Goal: Transaction & Acquisition: Purchase product/service

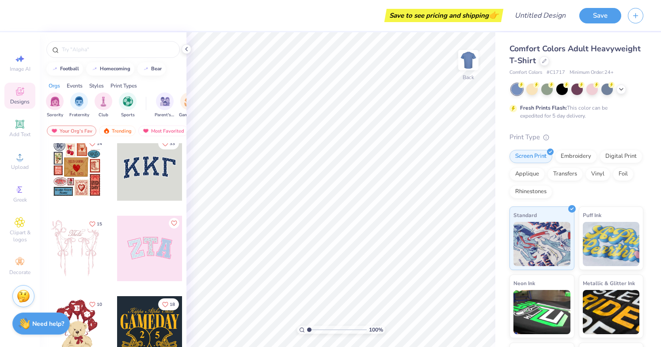
scroll to position [10, 0]
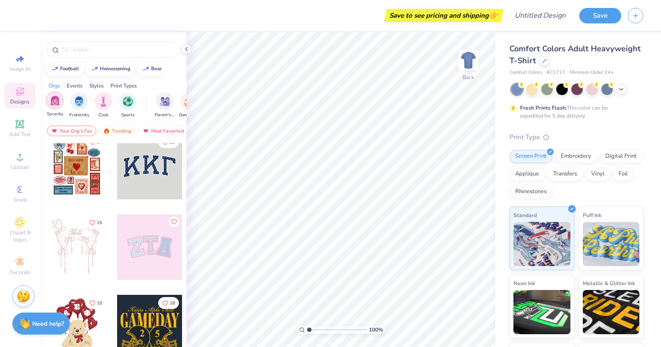
click at [57, 103] on img "filter for Sorority" at bounding box center [55, 100] width 10 height 10
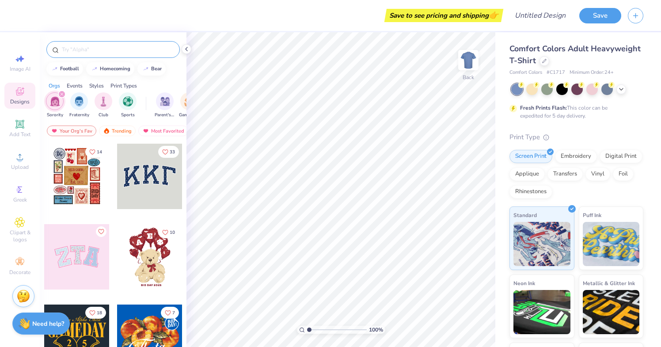
click at [79, 54] on div at bounding box center [112, 49] width 133 height 17
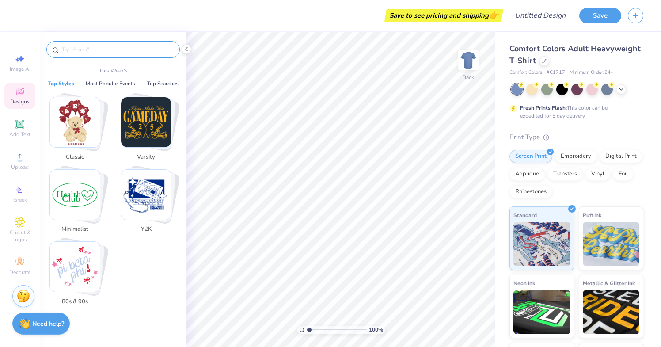
click at [79, 47] on input "text" at bounding box center [117, 49] width 113 height 9
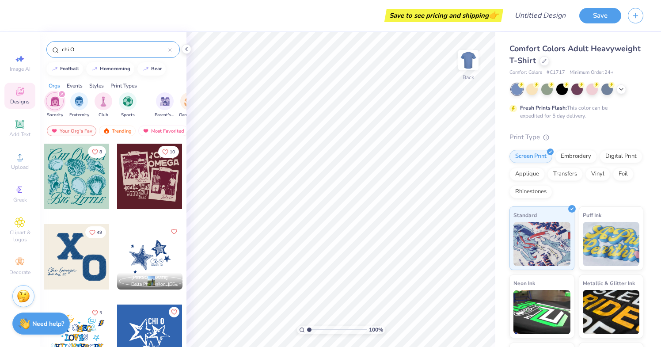
type input "chi O"
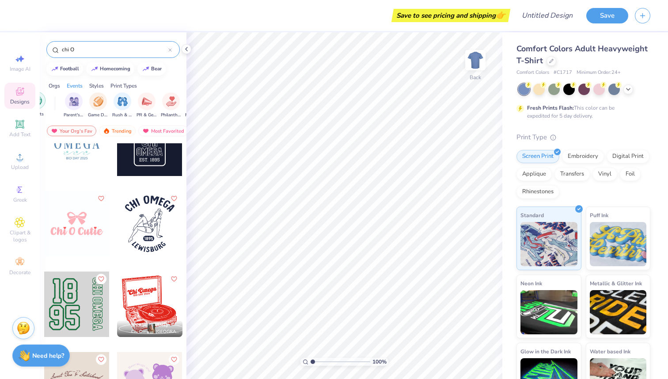
scroll to position [0, 100]
click at [550, 62] on div at bounding box center [551, 60] width 10 height 10
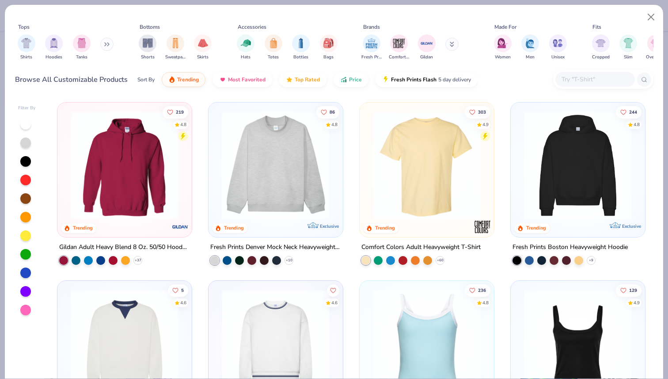
click at [101, 191] on img at bounding box center [42, 165] width 117 height 108
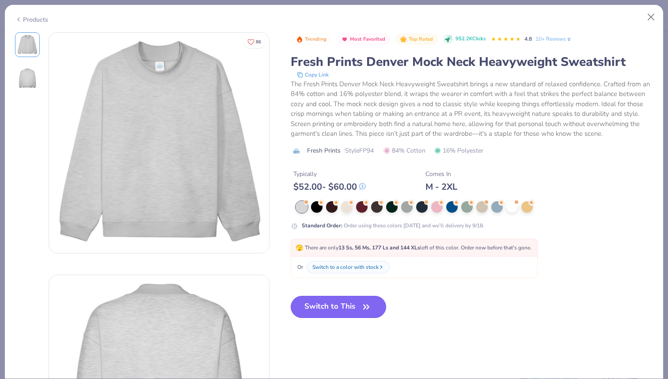
click at [326, 308] on button "Switch to This" at bounding box center [339, 307] width 96 height 22
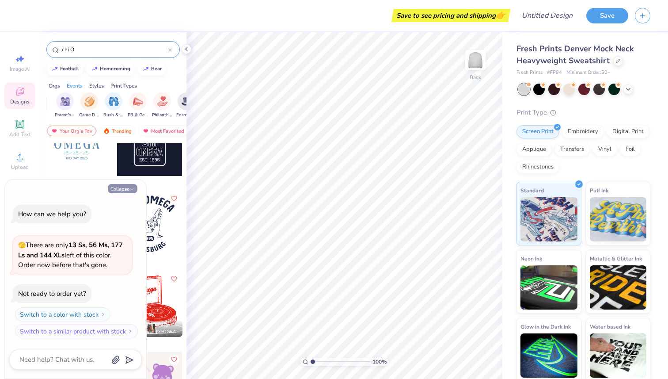
click at [127, 186] on button "Collapse" at bounding box center [123, 188] width 30 height 9
type textarea "x"
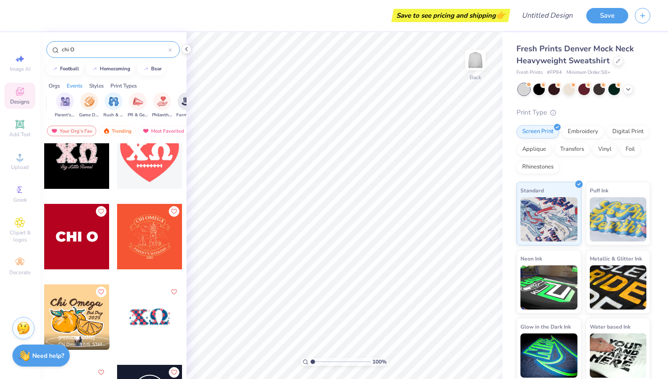
scroll to position [896, 0]
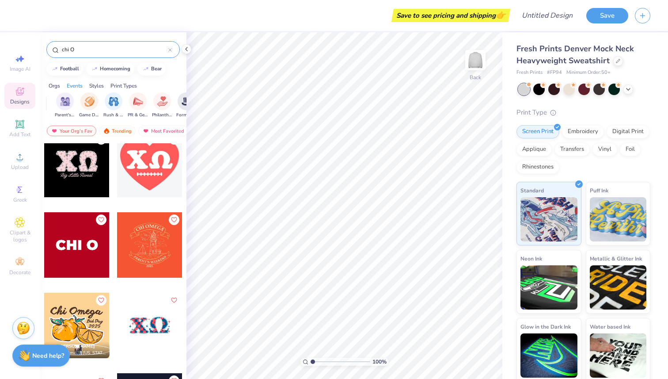
click at [78, 234] on div at bounding box center [76, 244] width 65 height 65
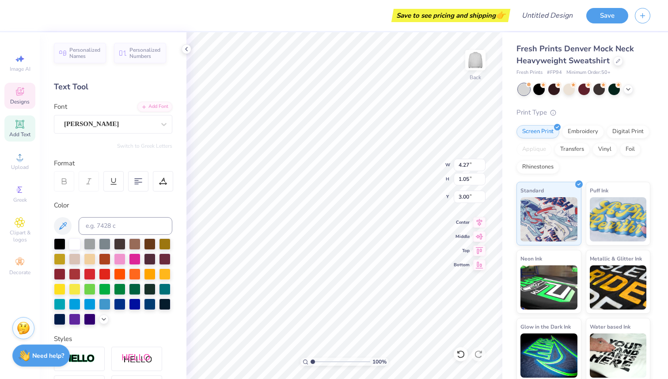
type input "8.17"
type input "2.00"
click at [18, 127] on icon at bounding box center [19, 124] width 8 height 8
click at [23, 102] on span "Designs" at bounding box center [19, 101] width 19 height 7
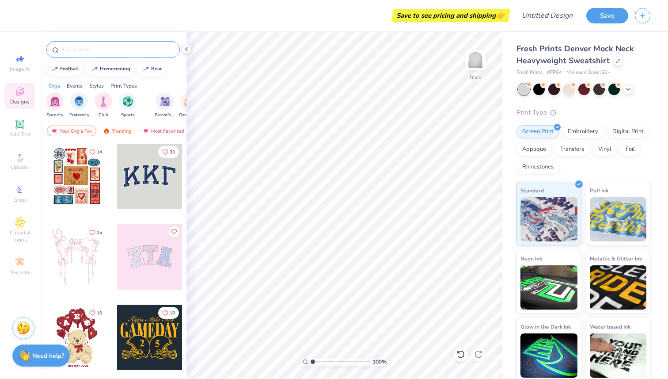
click at [99, 43] on div at bounding box center [112, 49] width 133 height 17
click at [100, 53] on input "text" at bounding box center [117, 49] width 113 height 9
type input "Chi O"
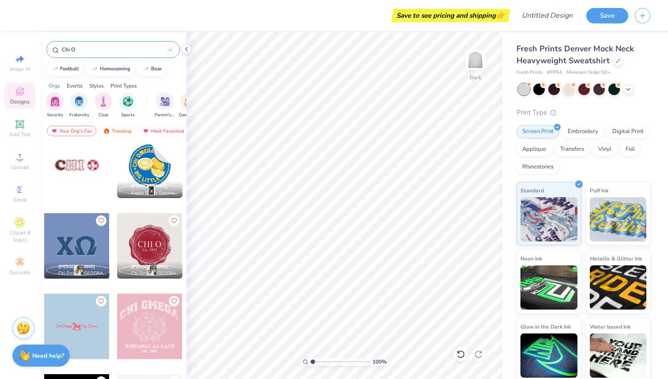
scroll to position [659, 0]
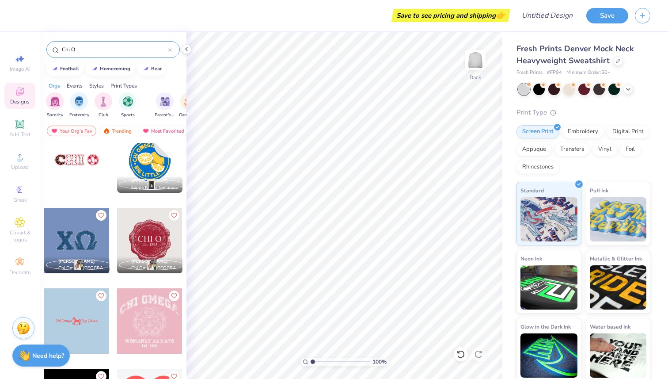
click at [74, 165] on div at bounding box center [76, 159] width 65 height 65
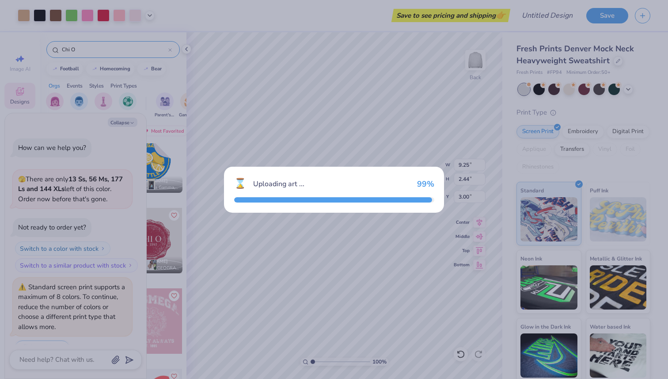
scroll to position [22, 0]
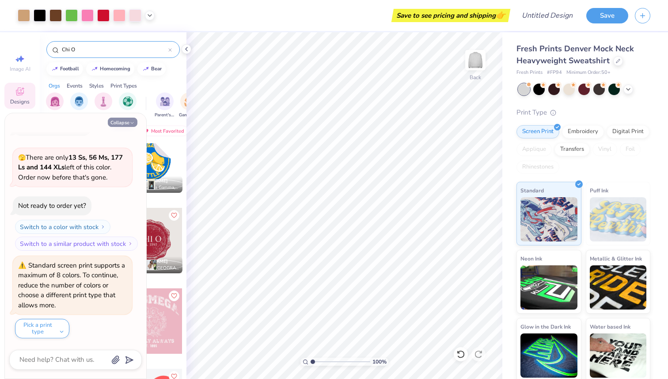
click at [122, 122] on button "Collapse" at bounding box center [123, 121] width 30 height 9
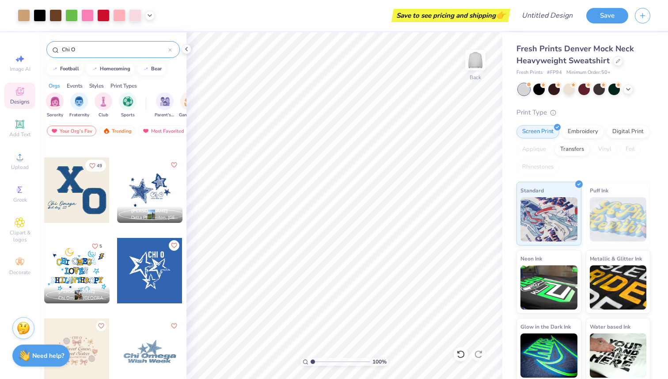
scroll to position [0, 0]
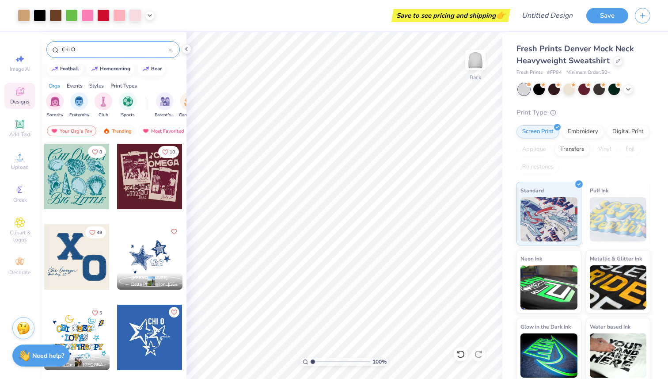
click at [82, 253] on div at bounding box center [76, 256] width 65 height 65
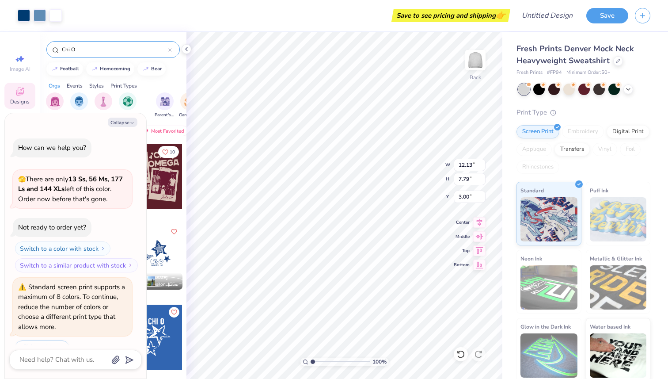
scroll to position [109, 0]
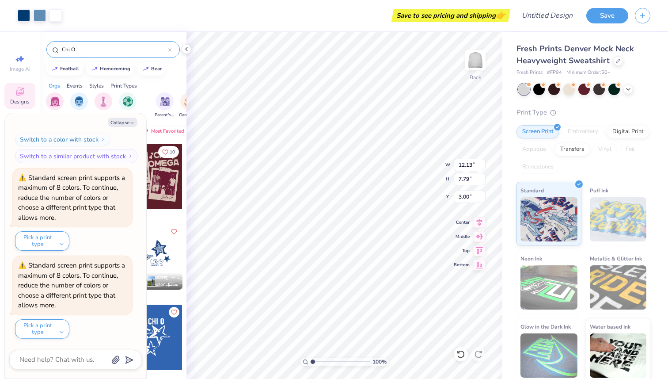
type textarea "x"
type input "7.14"
click at [339, 165] on div "Hold “Option ⌥” to see the space between elements." at bounding box center [361, 172] width 88 height 20
type textarea "x"
type input "9.25"
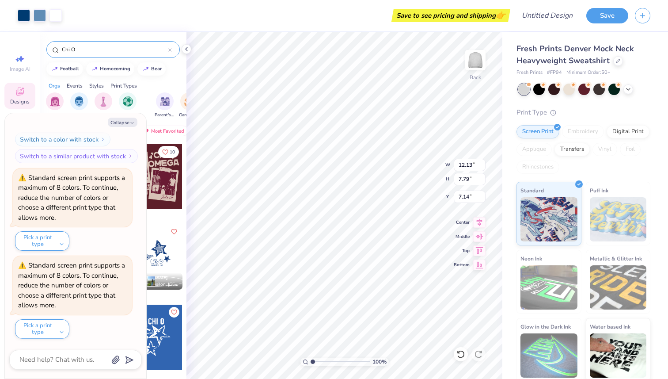
type input "2.44"
type input "3.00"
type textarea "x"
type input "2.49"
type textarea "x"
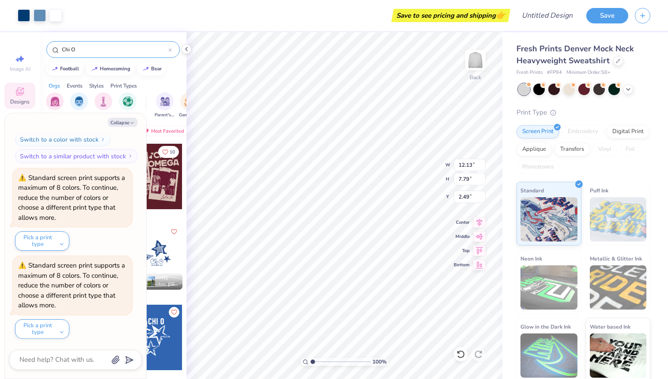
type input "1.25"
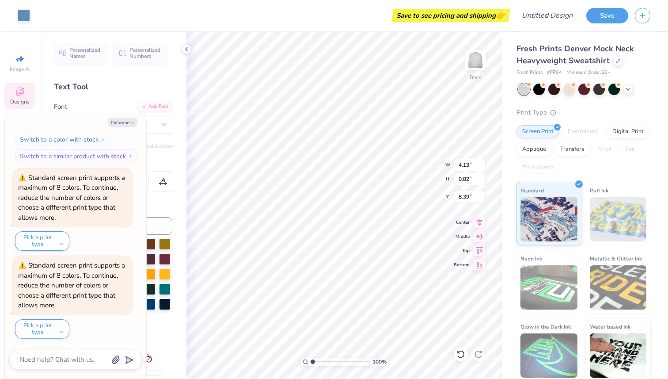
type textarea "x"
type input "8.39"
type textarea "x"
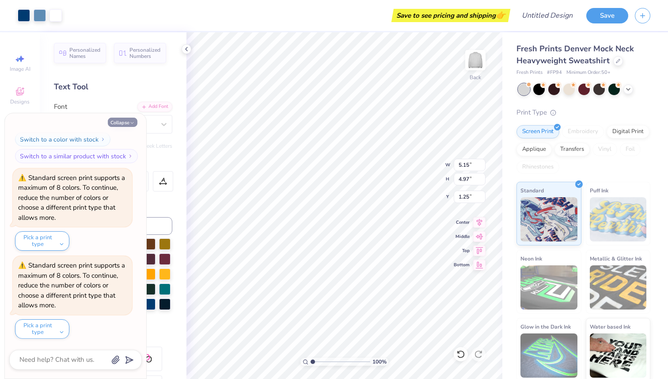
click at [126, 121] on button "Collapse" at bounding box center [123, 121] width 30 height 9
type textarea "x"
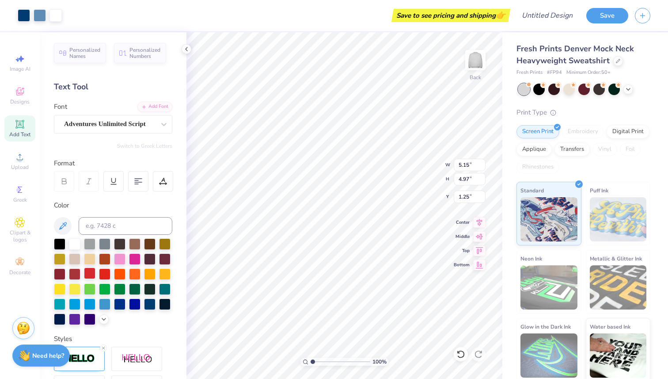
click at [91, 273] on div at bounding box center [89, 272] width 11 height 11
click at [87, 272] on div at bounding box center [89, 272] width 11 height 11
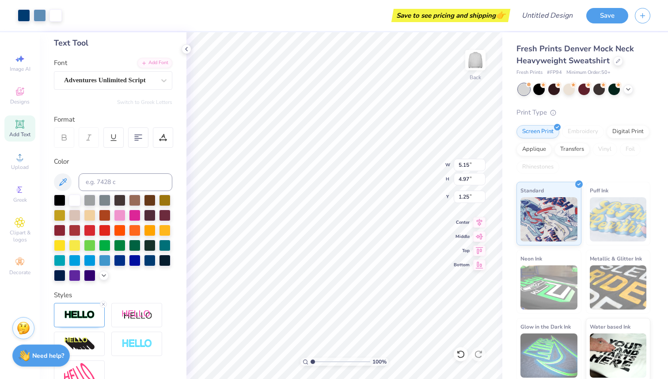
scroll to position [59, 0]
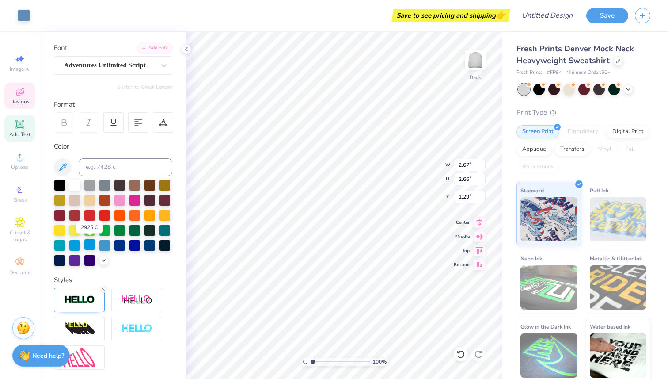
click at [88, 243] on div at bounding box center [89, 244] width 11 height 11
click at [123, 218] on div at bounding box center [119, 213] width 11 height 11
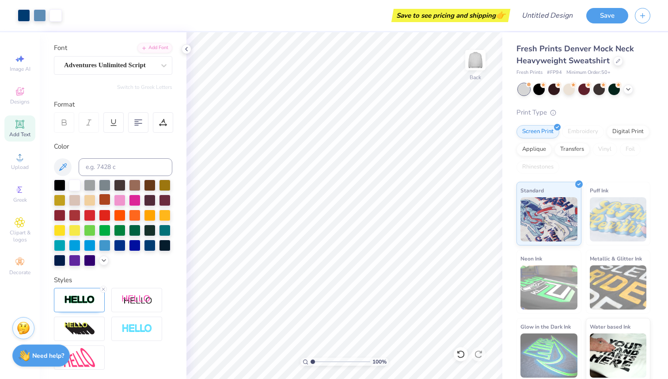
scroll to position [0, 0]
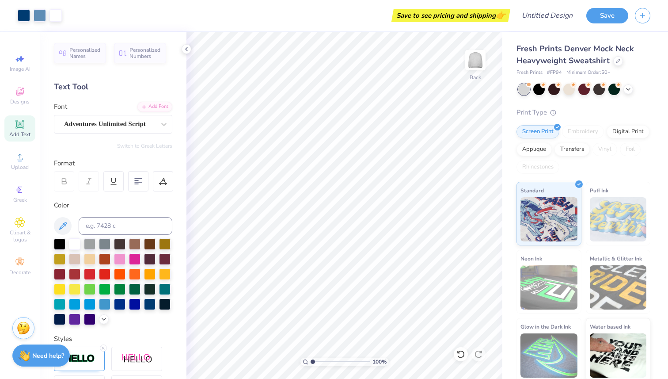
click at [94, 114] on div "Font Adventures Unlimited Script" at bounding box center [113, 118] width 118 height 32
click at [94, 119] on div "Adventures Unlimited Script" at bounding box center [109, 124] width 93 height 14
click at [99, 95] on div "Personalized Names Personalized Numbers Text Tool Add Font Font Adventures Unli…" at bounding box center [113, 205] width 147 height 346
click at [187, 53] on div at bounding box center [187, 49] width 10 height 10
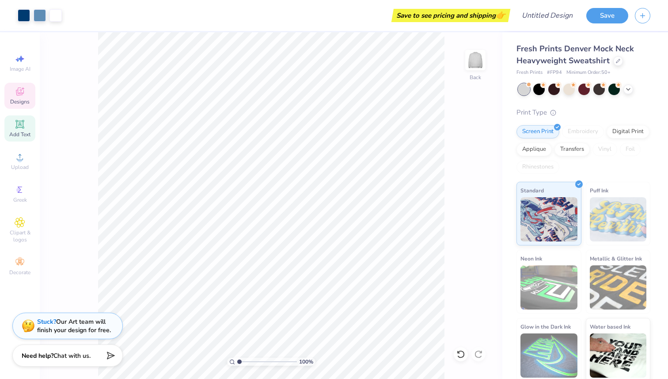
click at [21, 88] on icon at bounding box center [20, 91] width 11 height 11
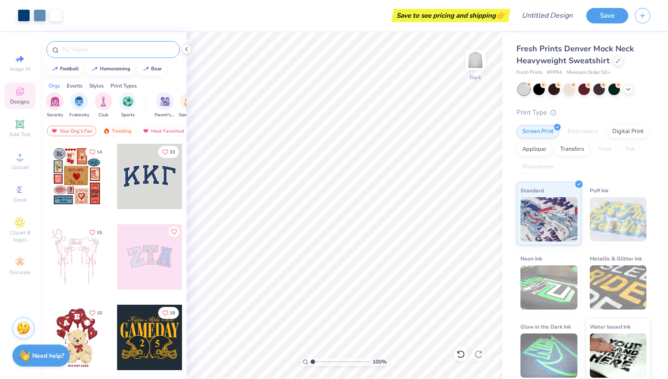
click at [89, 48] on input "text" at bounding box center [117, 49] width 113 height 9
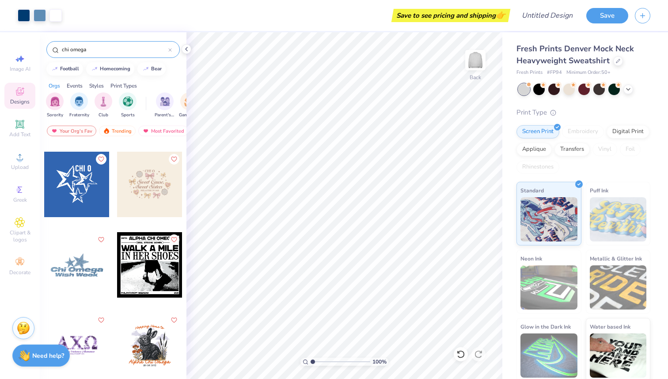
scroll to position [238, 0]
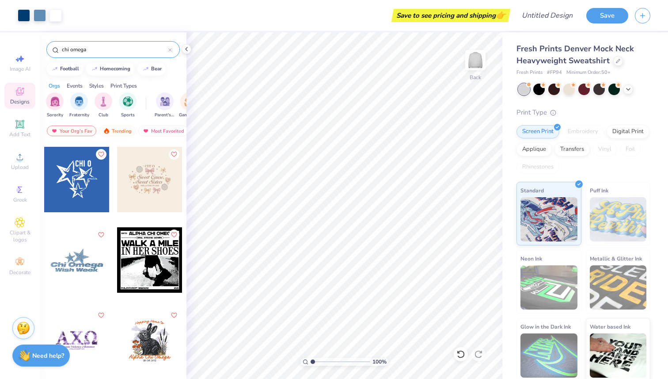
type input "chi omega"
click at [67, 191] on div at bounding box center [76, 179] width 65 height 65
type input "2.25"
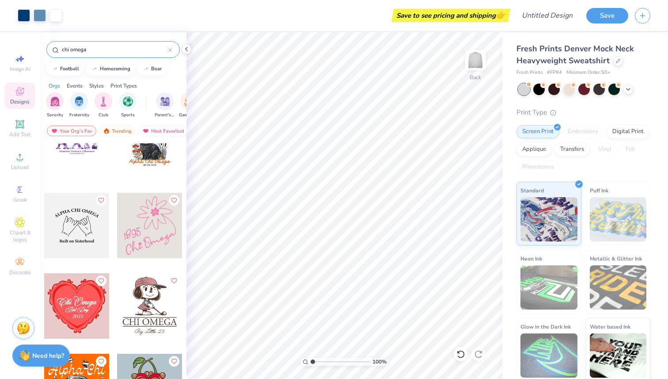
scroll to position [436, 0]
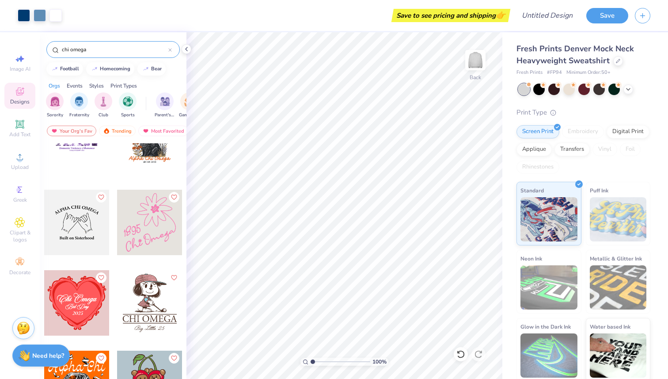
click at [136, 216] on div at bounding box center [149, 221] width 65 height 65
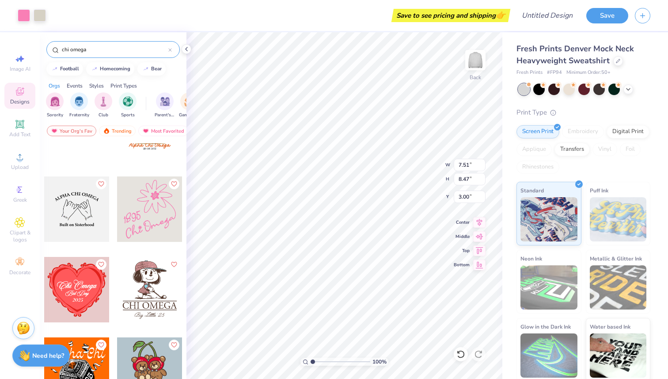
scroll to position [456, 0]
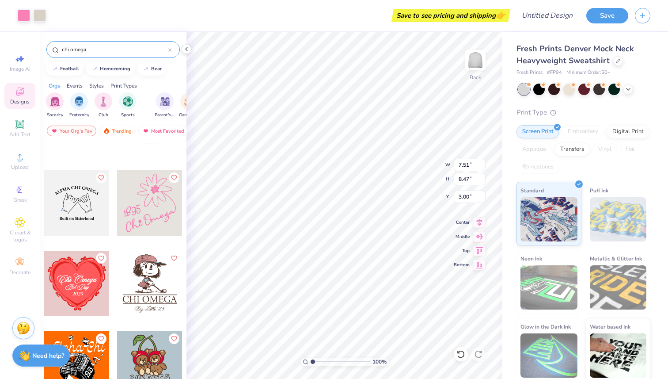
click at [408, 163] on div "100 % Back W 7.51 7.51 " H 8.47 8.47 " Y 3.00 3.00 " Center Middle Top Bottom" at bounding box center [344, 205] width 316 height 346
type input "2.62"
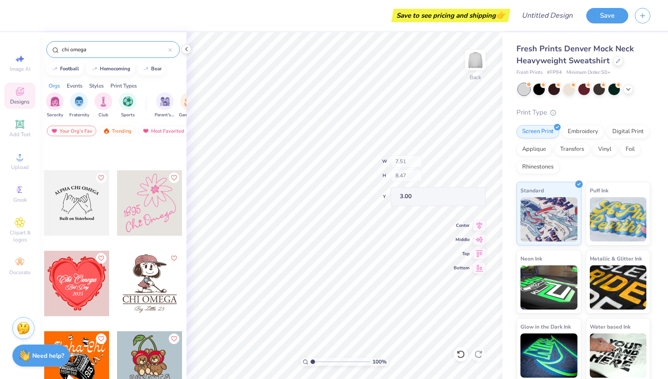
type input "3.00"
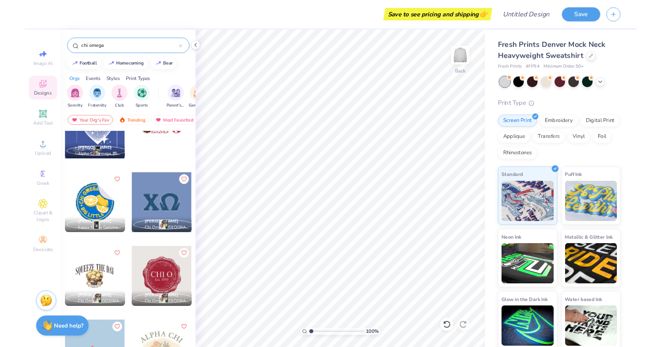
scroll to position [1164, 0]
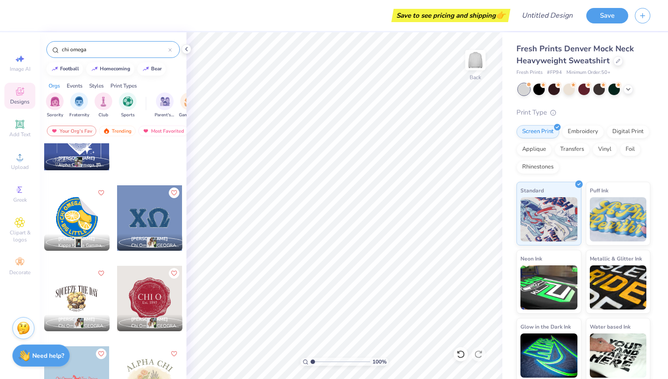
click at [144, 198] on div at bounding box center [149, 217] width 65 height 65
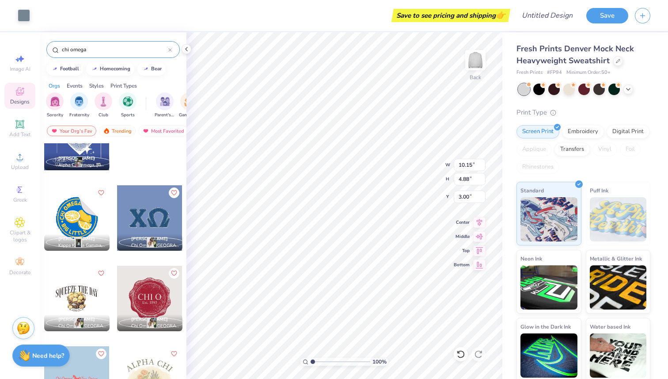
type input "10.15"
type input "4.88"
type input "2.29"
type input "4.78"
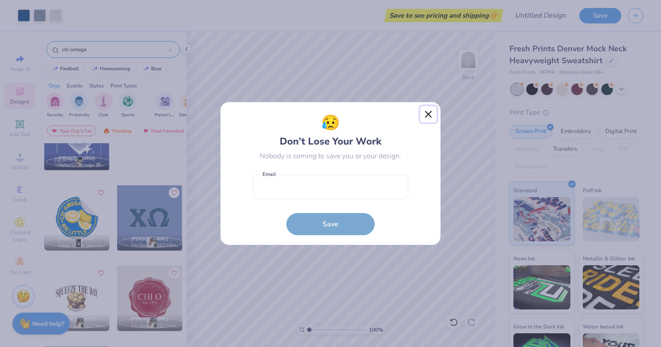
click at [429, 114] on button "Close" at bounding box center [428, 114] width 17 height 17
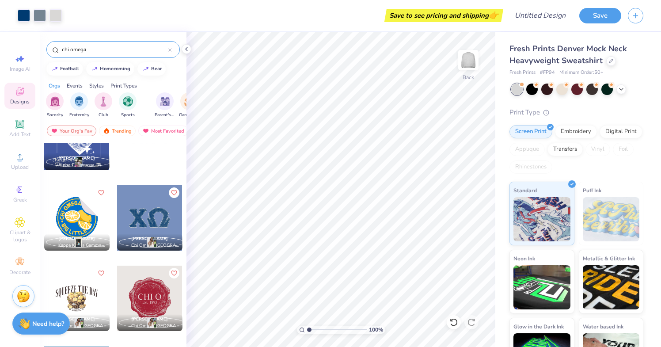
click at [145, 207] on div at bounding box center [149, 217] width 65 height 65
type input "10.16"
type input "4.88"
type input "1.85"
type input "10.15"
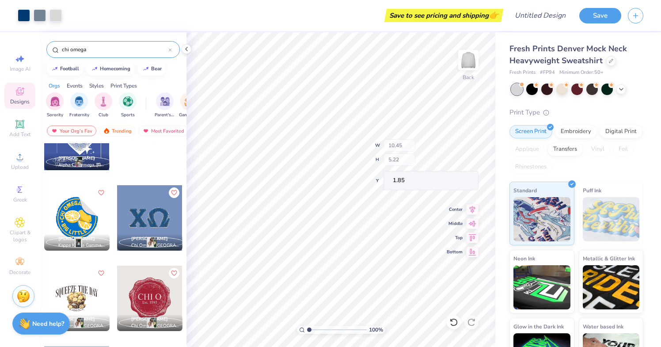
type input "4.88"
type input "1.92"
type input "9.93"
type input "4.77"
type input "1.85"
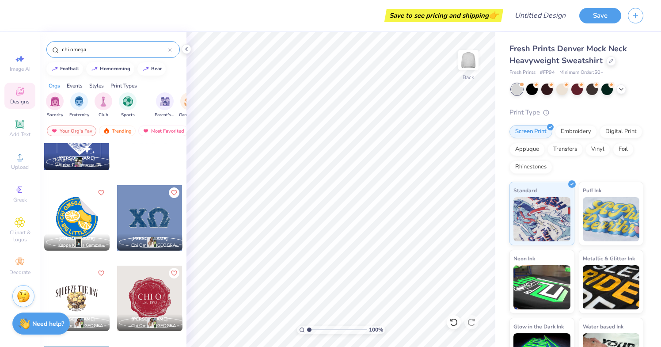
click at [148, 214] on div at bounding box center [149, 217] width 65 height 65
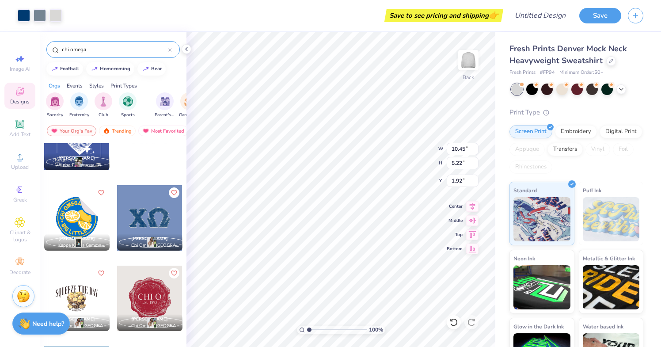
type input "1.92"
type input "9.28"
type input "4.64"
type input "2.20"
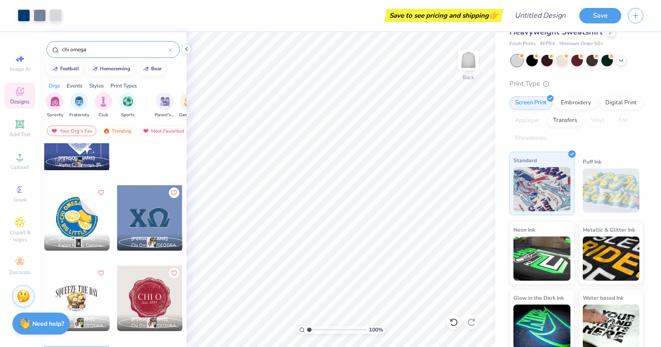
scroll to position [0, 0]
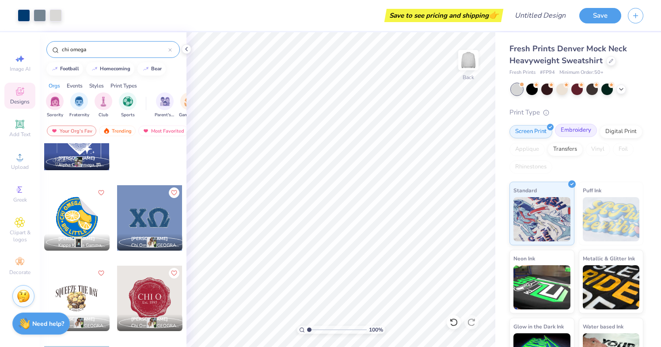
click at [565, 130] on div "Embroidery" at bounding box center [576, 130] width 42 height 13
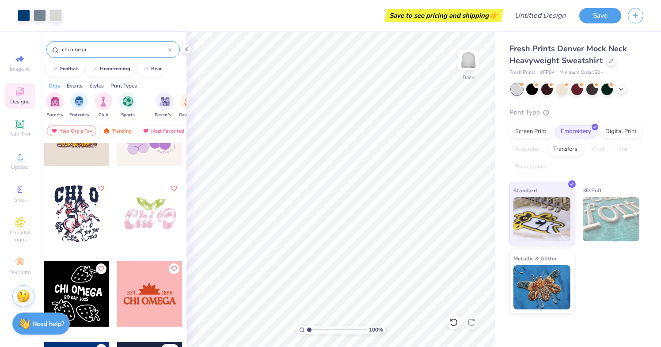
scroll to position [2711, 0]
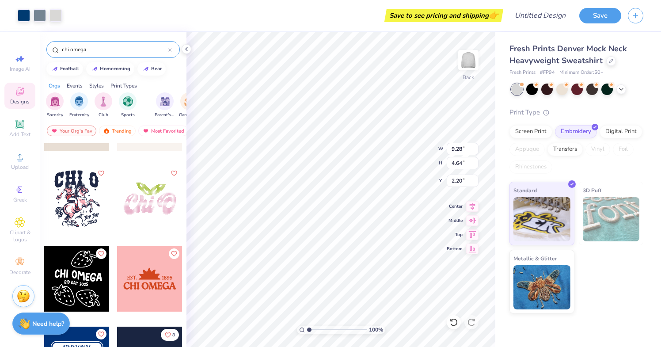
click at [19, 103] on span "Designs" at bounding box center [19, 101] width 19 height 7
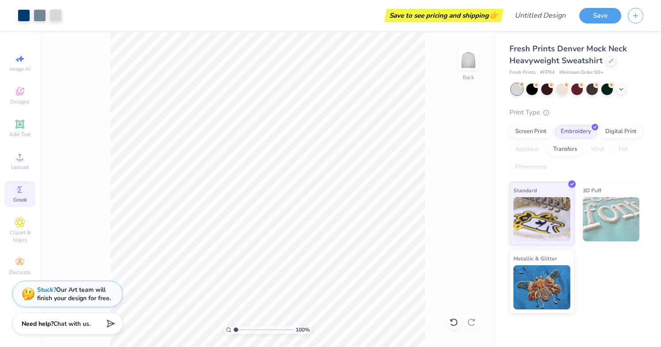
click at [27, 191] on div "Greek" at bounding box center [19, 194] width 31 height 26
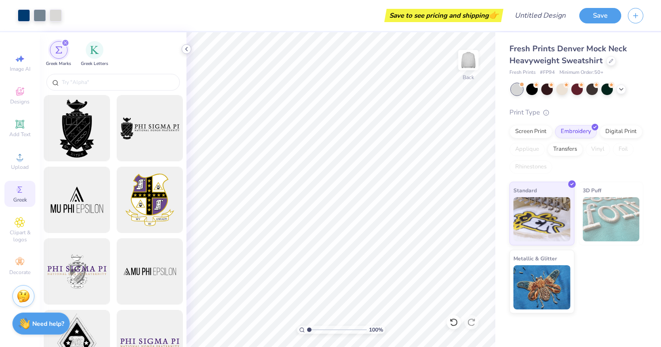
click at [187, 47] on polyline at bounding box center [187, 49] width 2 height 4
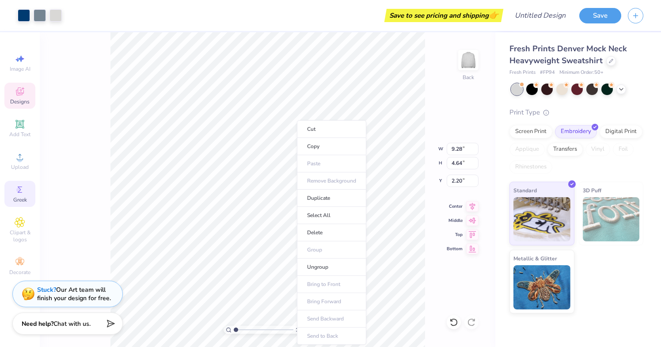
click at [62, 222] on div "100 % Back W 9.28 9.28 " H 4.64 4.64 " Y 2.20 2.20 " Center Middle Top Bottom" at bounding box center [267, 189] width 455 height 314
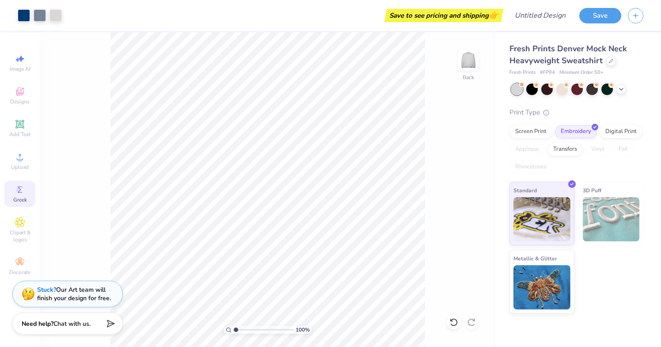
click at [191, 142] on div "100 % Back" at bounding box center [267, 189] width 455 height 314
click at [42, 11] on div at bounding box center [40, 14] width 12 height 12
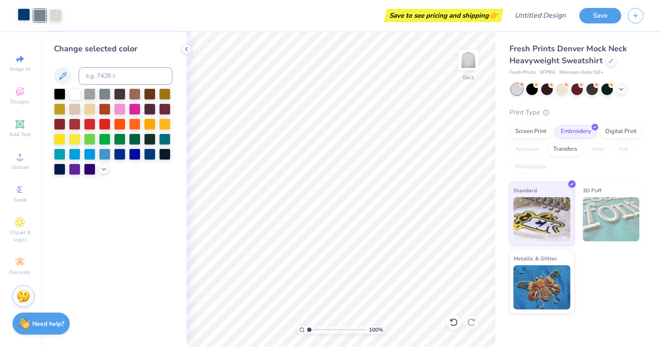
click at [18, 10] on div at bounding box center [24, 14] width 12 height 12
click at [104, 124] on div at bounding box center [104, 122] width 11 height 11
click at [92, 122] on div at bounding box center [89, 122] width 11 height 11
click at [44, 20] on div at bounding box center [40, 14] width 12 height 12
click at [78, 95] on div at bounding box center [74, 92] width 11 height 11
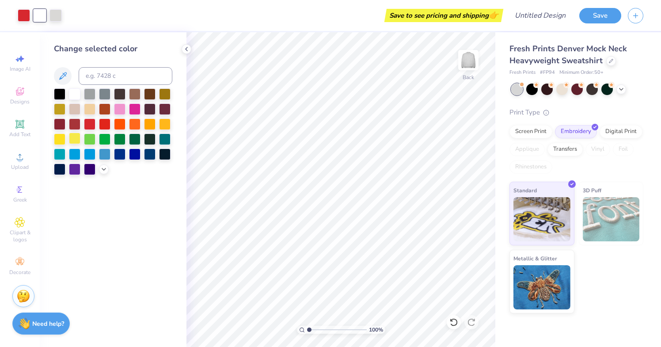
click at [70, 136] on div at bounding box center [74, 138] width 11 height 11
click at [23, 16] on div at bounding box center [24, 14] width 12 height 12
click at [72, 139] on div at bounding box center [74, 138] width 11 height 11
click at [39, 15] on div at bounding box center [40, 14] width 12 height 12
click at [77, 95] on div at bounding box center [74, 92] width 11 height 11
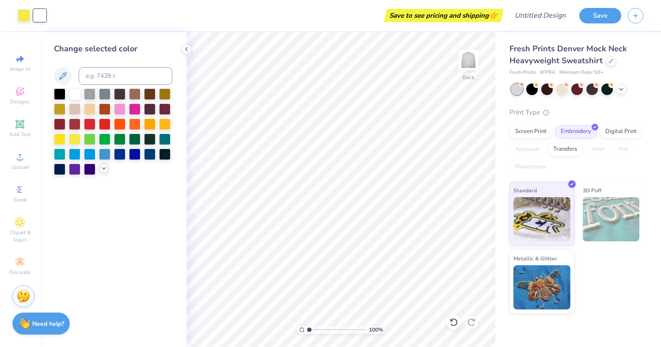
click at [103, 169] on icon at bounding box center [103, 168] width 7 height 7
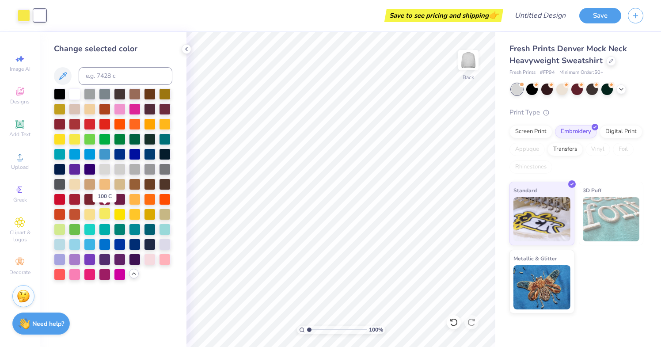
click at [106, 212] on div at bounding box center [104, 213] width 11 height 11
click at [76, 96] on div at bounding box center [74, 92] width 11 height 11
click at [30, 13] on div at bounding box center [24, 14] width 12 height 12
click at [57, 17] on div "Save to see pricing and shipping 👉" at bounding box center [277, 15] width 448 height 31
click at [50, 15] on div "Art colors Save to see pricing and shipping 👉 Design Title Save" at bounding box center [330, 15] width 661 height 31
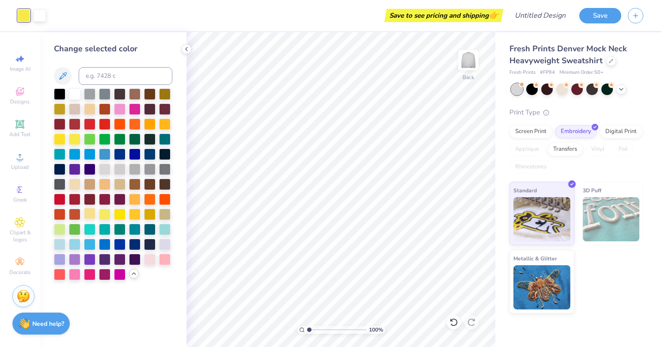
click at [90, 214] on div at bounding box center [89, 213] width 11 height 11
click at [165, 264] on div at bounding box center [164, 258] width 11 height 11
click at [545, 19] on input "Design Title" at bounding box center [550, 16] width 43 height 18
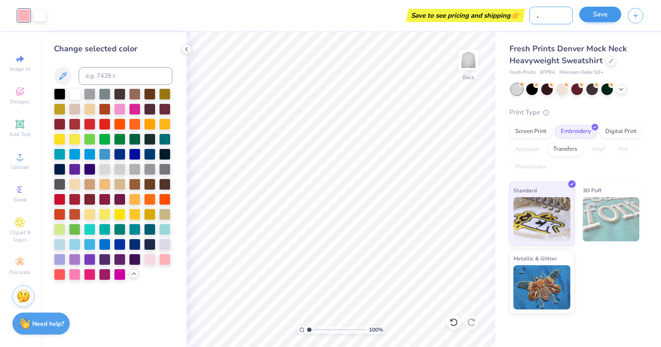
type input "Chi O Mockneck"
click at [602, 18] on button "Save" at bounding box center [600, 14] width 42 height 15
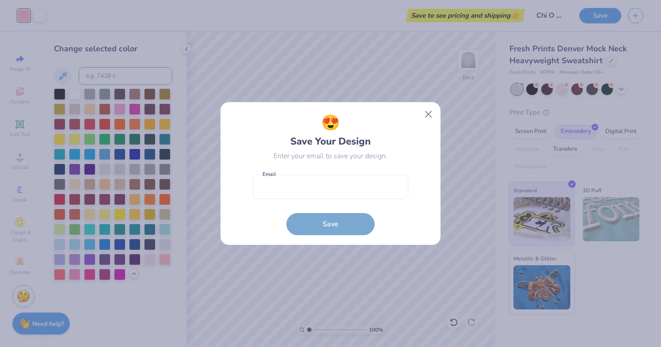
click at [352, 200] on form "Email is a required field Email Save" at bounding box center [330, 202] width 155 height 65
click at [347, 192] on input "email" at bounding box center [330, 186] width 155 height 24
type input "[EMAIL_ADDRESS][DOMAIN_NAME]"
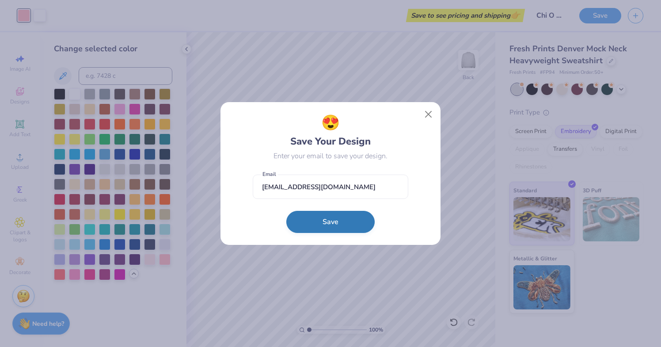
click at [343, 221] on button "Save" at bounding box center [330, 222] width 88 height 22
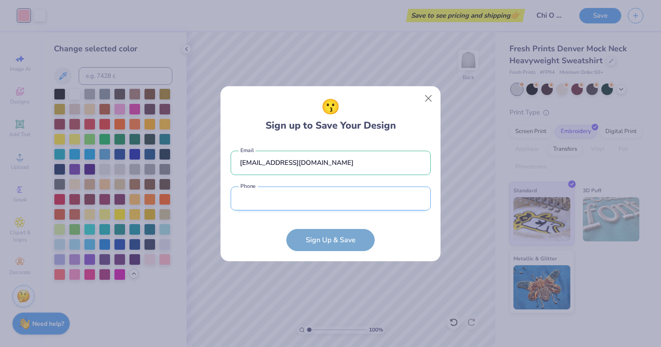
click at [314, 198] on input "tel" at bounding box center [331, 198] width 200 height 24
type input "[PHONE_NUMBER]"
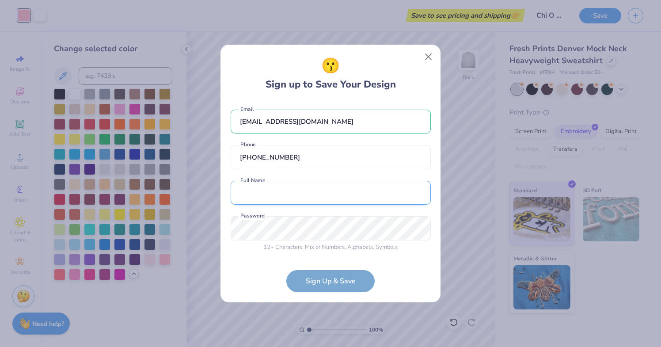
click at [305, 185] on input "text" at bounding box center [331, 193] width 200 height 24
type input "[PERSON_NAME]"
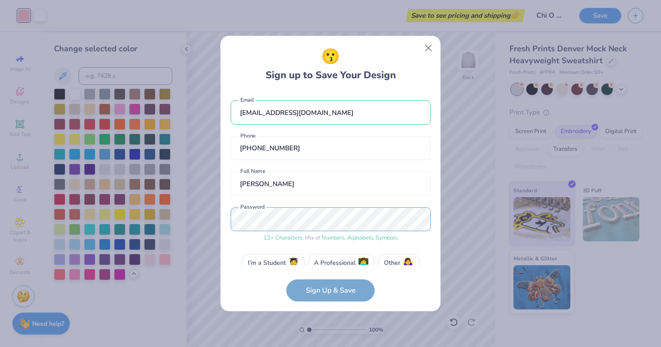
scroll to position [15, 0]
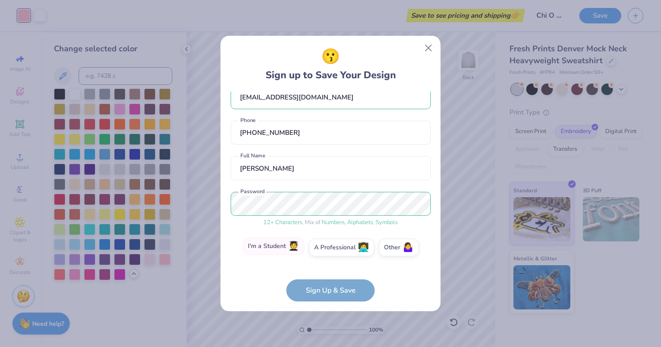
click at [277, 249] on label "I'm a Student 🧑‍🎓" at bounding box center [273, 246] width 62 height 18
click at [328, 262] on input "I'm a Student 🧑‍🎓" at bounding box center [331, 265] width 6 height 6
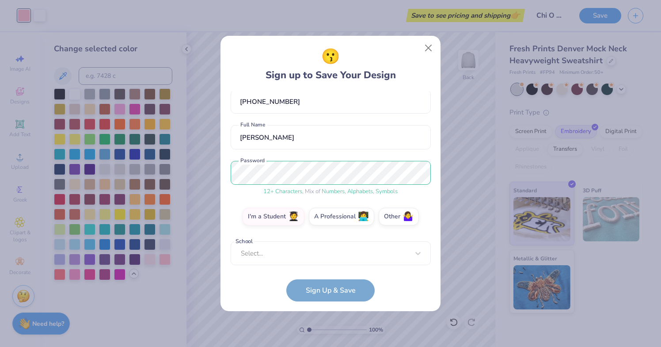
click at [303, 263] on div "[EMAIL_ADDRESS][DOMAIN_NAME] Email [PHONE_NUMBER] Phone [PERSON_NAME] Full Name…" at bounding box center [331, 178] width 200 height 174
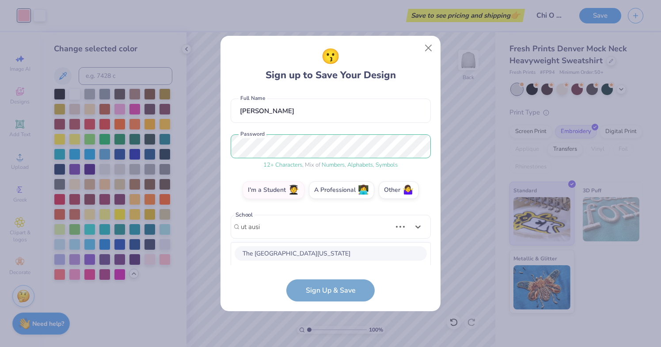
scroll to position [183, 0]
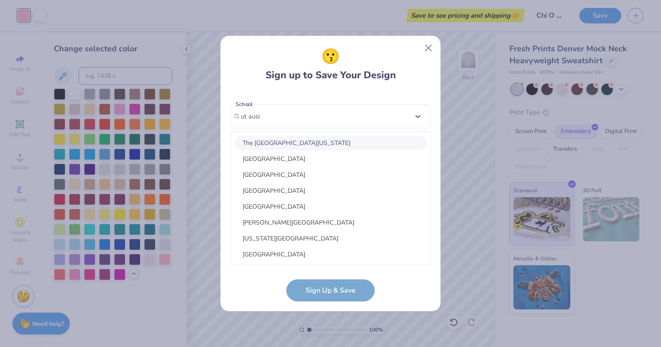
click at [283, 142] on div "The [GEOGRAPHIC_DATA][US_STATE]" at bounding box center [331, 143] width 192 height 15
type input "ut ausi"
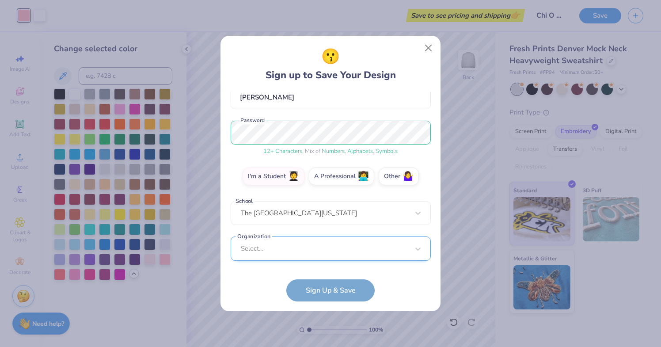
click at [292, 252] on div "Select..." at bounding box center [331, 248] width 200 height 24
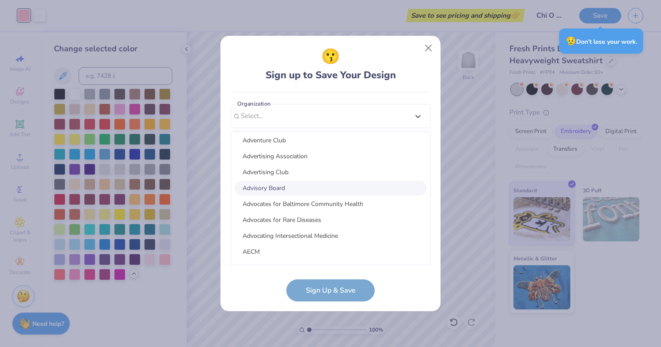
scroll to position [1781, 0]
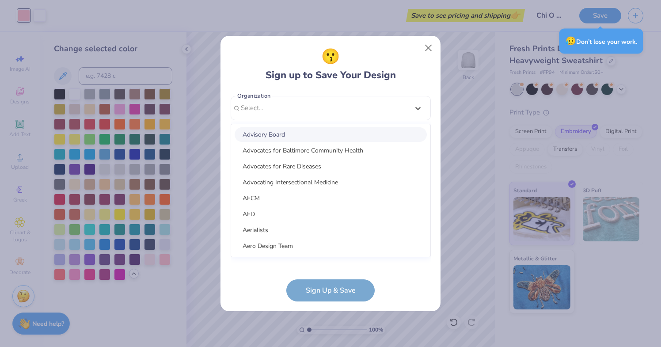
click at [277, 56] on div "😗 Sign up to Save Your Design" at bounding box center [330, 63] width 130 height 37
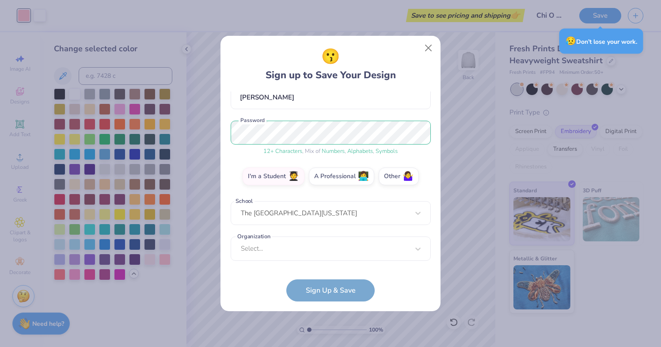
click at [312, 297] on form "[EMAIL_ADDRESS][DOMAIN_NAME] Email [PHONE_NUMBER] Phone [PERSON_NAME] Full Name…" at bounding box center [331, 196] width 200 height 210
click at [312, 289] on form "[EMAIL_ADDRESS][DOMAIN_NAME] Email [PHONE_NUMBER] Phone [PERSON_NAME] Full Name…" at bounding box center [331, 196] width 200 height 210
click at [311, 288] on form "[EMAIL_ADDRESS][DOMAIN_NAME] Email [PHONE_NUMBER] Phone [PERSON_NAME] Full Name…" at bounding box center [331, 196] width 200 height 210
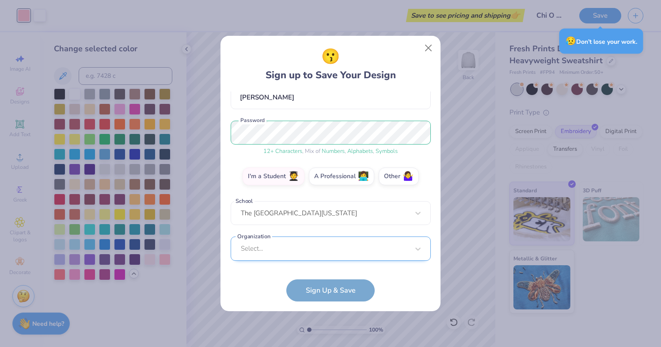
click at [276, 246] on div "Select..." at bounding box center [331, 248] width 200 height 24
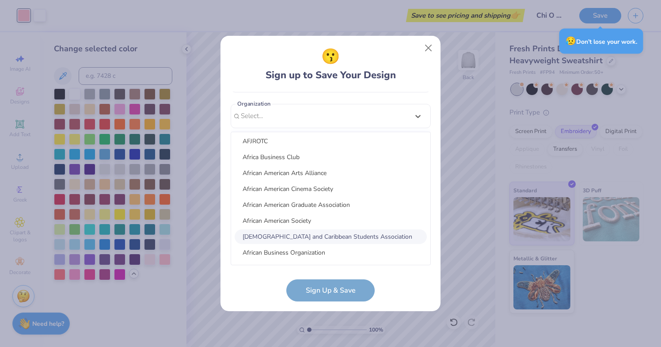
scroll to position [2020, 0]
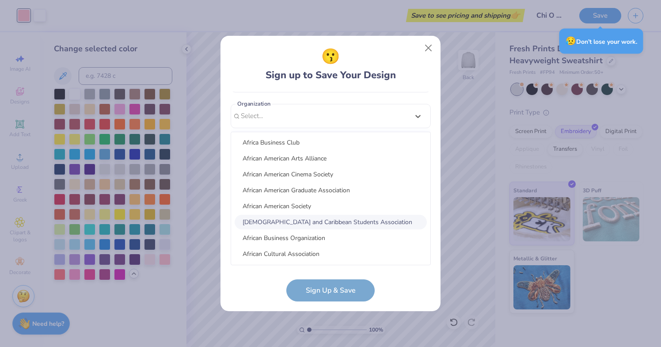
click at [280, 219] on div "[DEMOGRAPHIC_DATA] and Caribbean Students Association" at bounding box center [331, 222] width 192 height 15
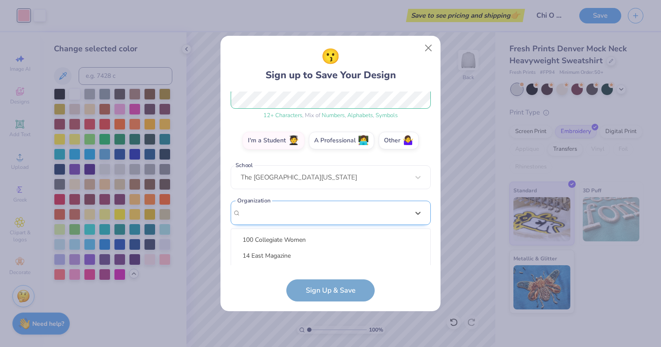
scroll to position [259, 0]
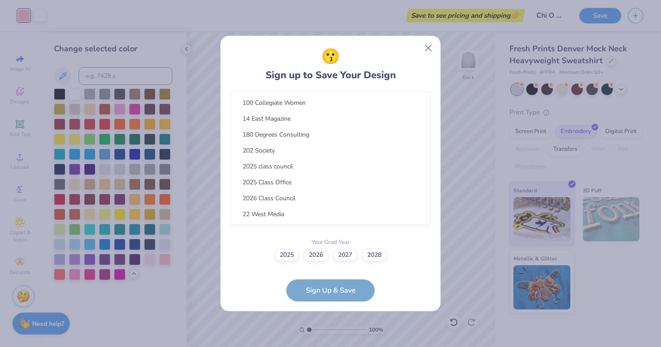
click at [367, 201] on div "option focused, 132 of 150. 150 results available. Use Up and Down to choose op…" at bounding box center [331, 144] width 200 height 161
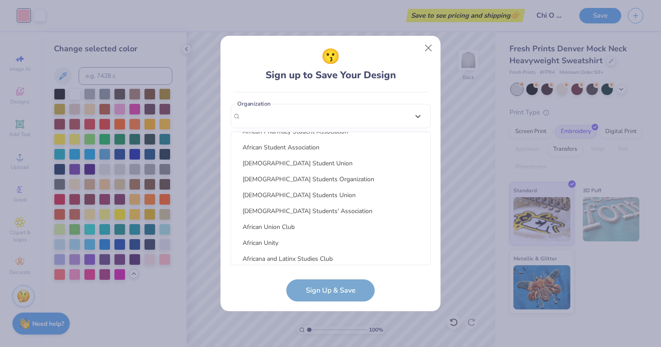
scroll to position [2258, 0]
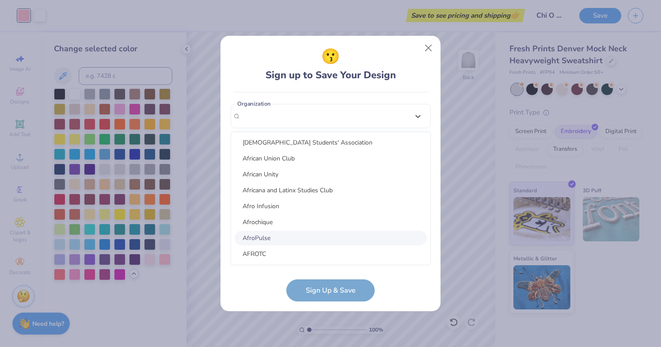
click at [345, 236] on div "AfroPulse" at bounding box center [331, 238] width 192 height 15
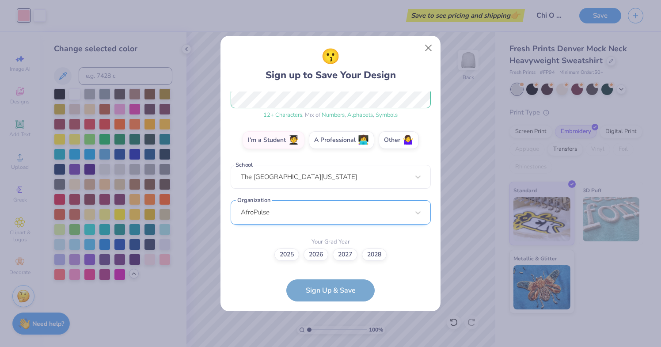
click at [353, 215] on div "AfroPulse" at bounding box center [331, 212] width 200 height 24
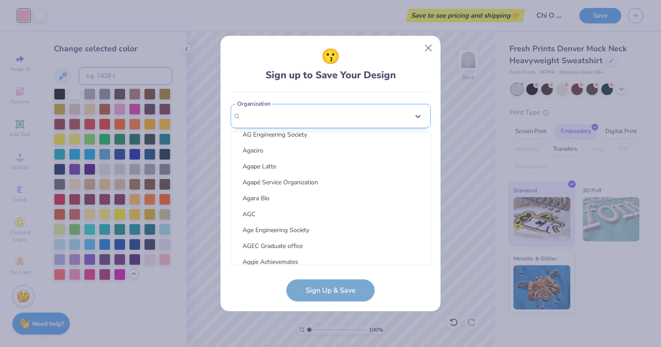
scroll to position [2497, 0]
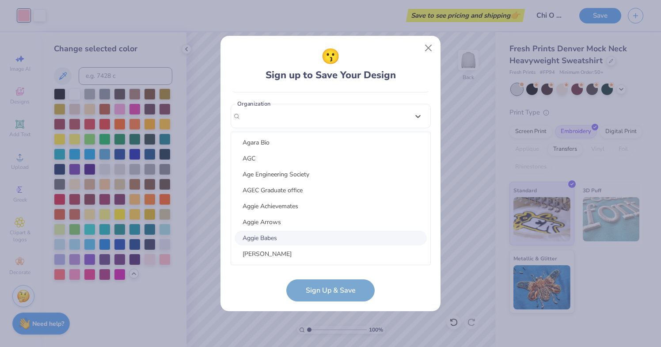
click at [333, 231] on div "Aggie Babes" at bounding box center [331, 238] width 192 height 15
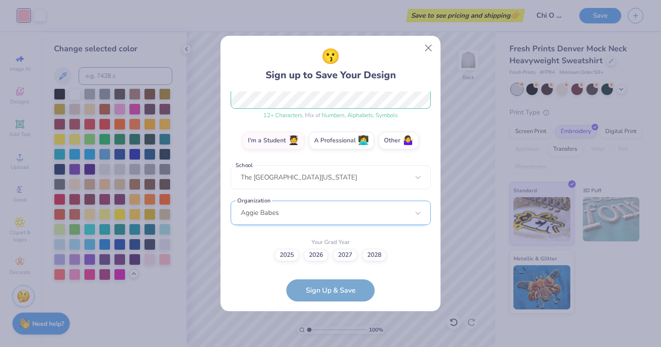
click at [329, 209] on div "Aggie Babes" at bounding box center [331, 213] width 200 height 24
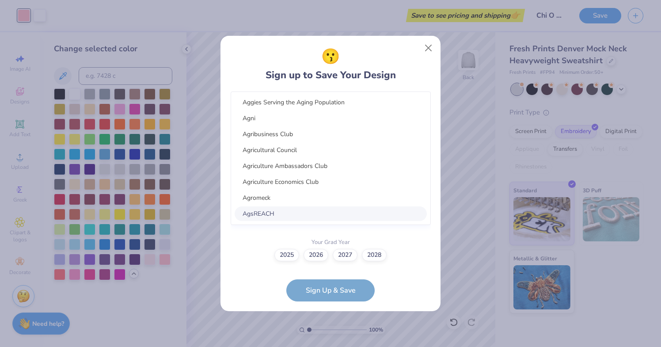
scroll to position [0, 0]
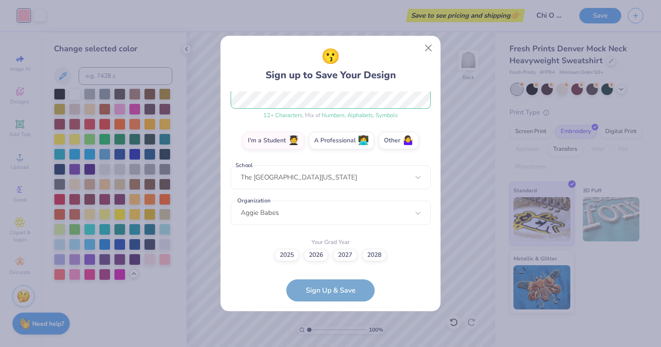
click at [427, 274] on form "[EMAIL_ADDRESS][DOMAIN_NAME] Email [PHONE_NUMBER] Phone [PERSON_NAME] Full Name…" at bounding box center [331, 196] width 200 height 210
click at [393, 214] on div "Aggie Babes" at bounding box center [331, 212] width 200 height 24
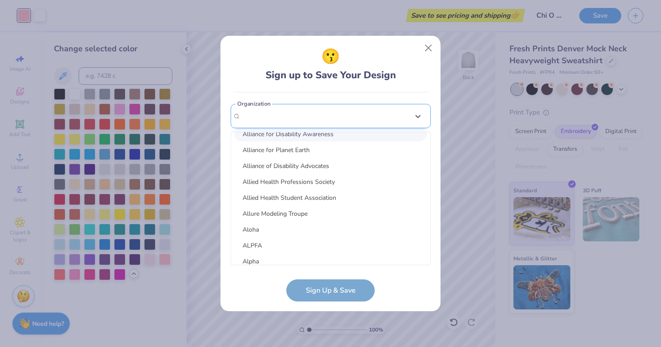
click at [287, 109] on div "[EMAIL_ADDRESS][DOMAIN_NAME] Email [PHONE_NUMBER] Phone [PERSON_NAME] Full Name…" at bounding box center [331, 178] width 200 height 174
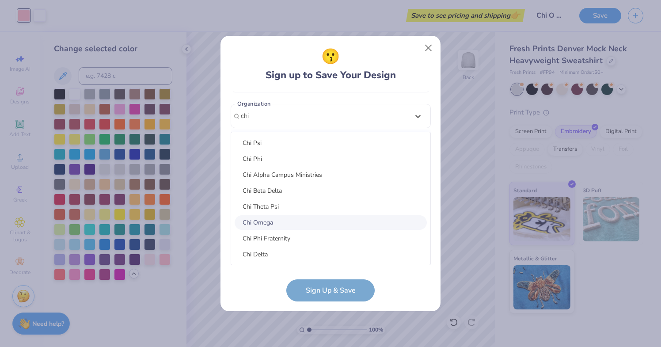
click at [274, 223] on div "Chi Omega" at bounding box center [331, 222] width 192 height 15
type input "chi"
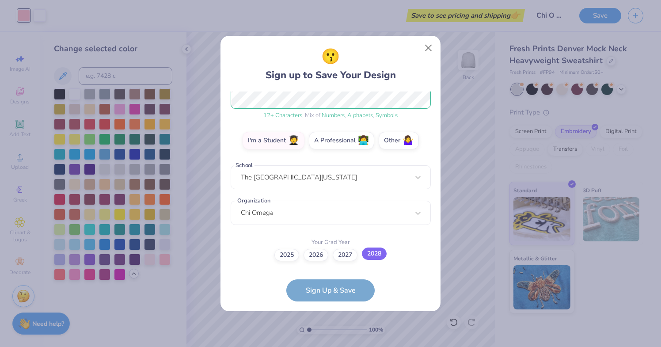
click at [383, 254] on label "2028" at bounding box center [374, 253] width 25 height 12
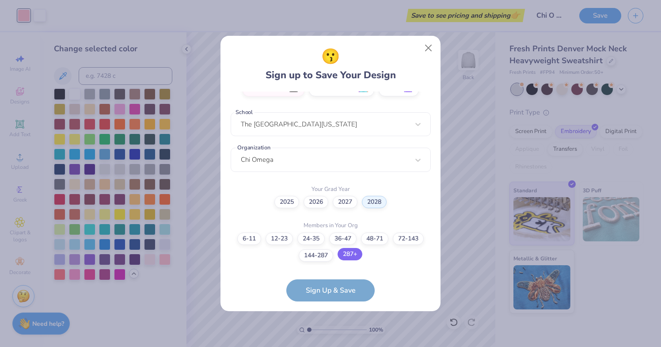
click at [351, 251] on label "287+" at bounding box center [349, 254] width 25 height 12
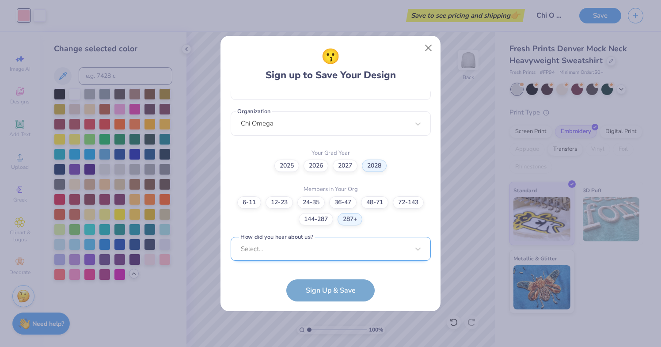
click at [320, 255] on div "Select..." at bounding box center [331, 249] width 200 height 24
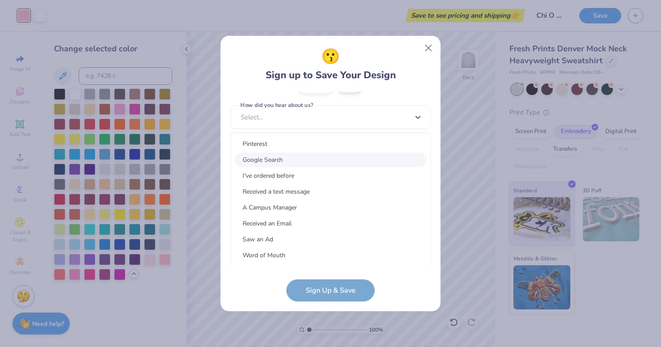
click at [259, 156] on div "Google Search" at bounding box center [331, 159] width 192 height 15
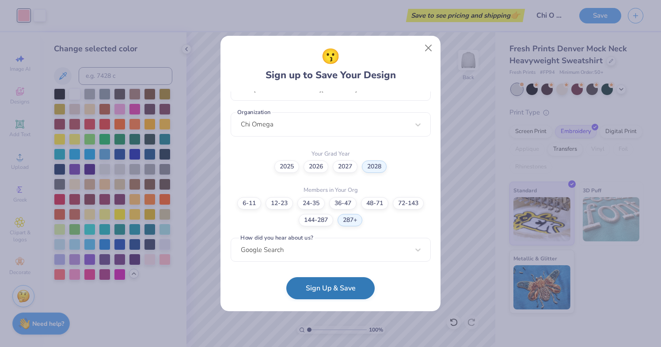
click at [315, 284] on button "Sign Up & Save" at bounding box center [330, 288] width 88 height 22
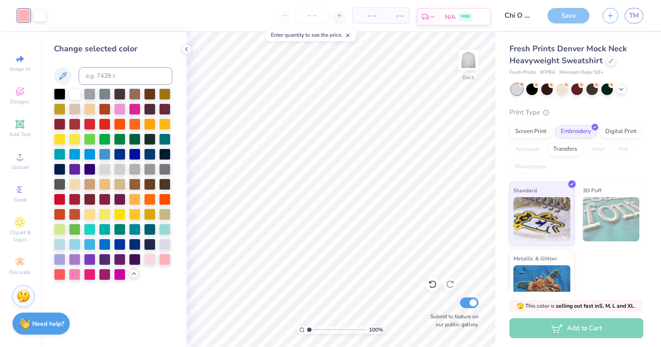
click at [453, 13] on span "N/A" at bounding box center [450, 16] width 11 height 9
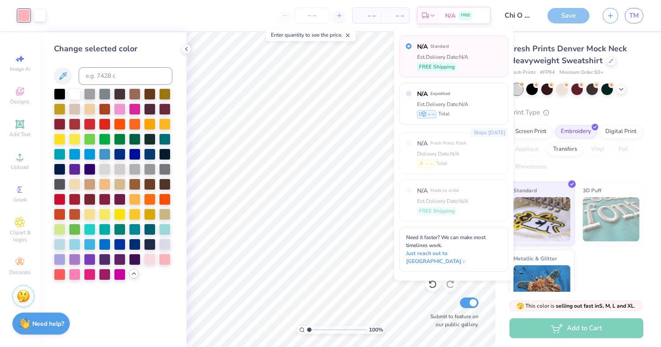
click at [367, 13] on span "– –" at bounding box center [367, 15] width 18 height 9
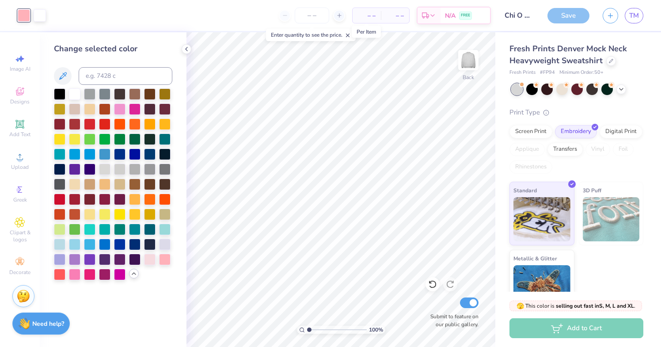
click at [371, 16] on span "– –" at bounding box center [367, 15] width 18 height 9
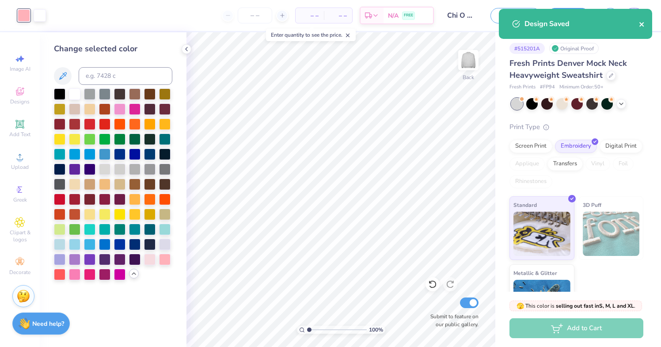
click at [643, 21] on icon "close" at bounding box center [642, 24] width 6 height 7
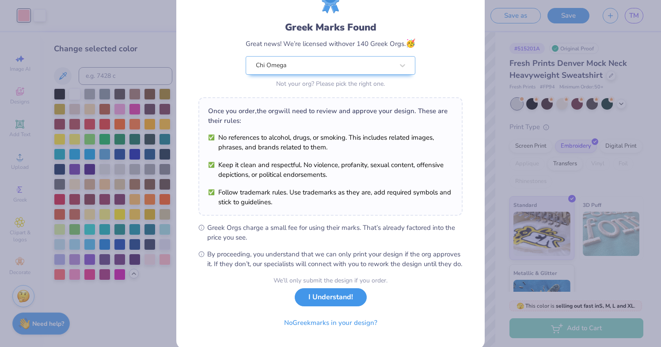
click at [323, 306] on button "I Understand!" at bounding box center [331, 297] width 72 height 18
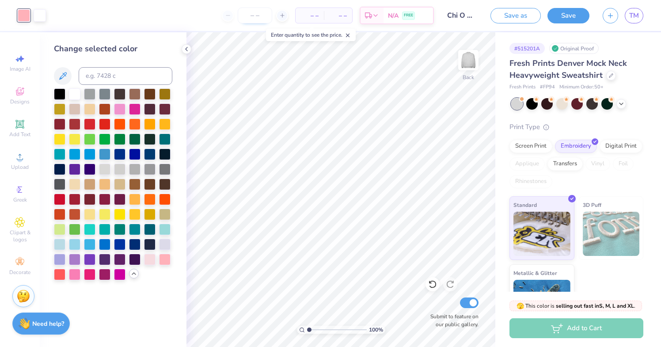
click at [255, 14] on input "number" at bounding box center [255, 16] width 34 height 16
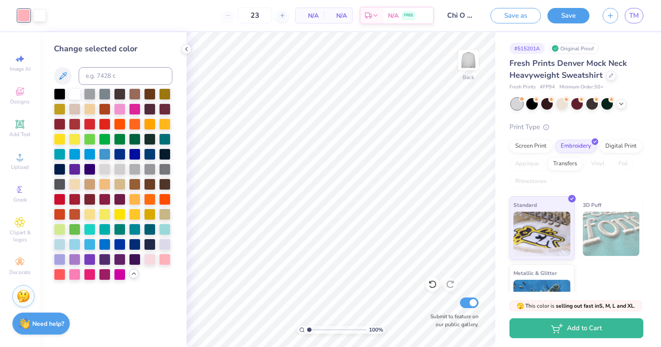
type input "2"
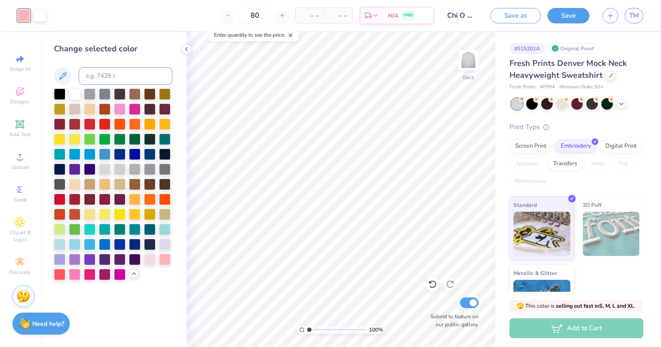
type input "80"
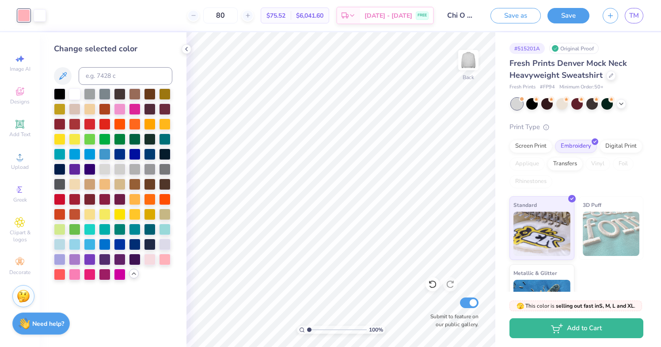
drag, startPoint x: 238, startPoint y: 13, endPoint x: 212, endPoint y: 13, distance: 26.1
click at [212, 13] on div "80" at bounding box center [220, 16] width 66 height 16
type input "50"
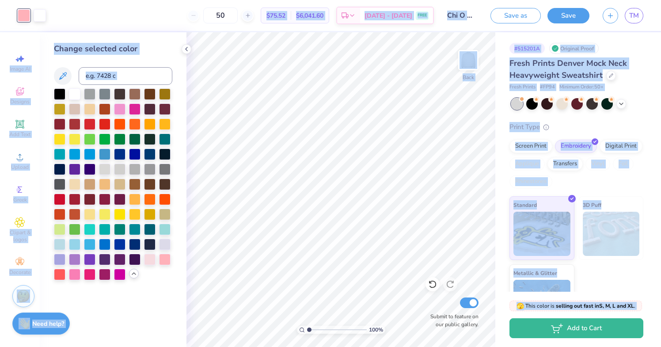
click at [263, 26] on body "Art colors 50 $75.52 Per Item $6,041.60 Total Est. Delivery [DATE] - [DATE] FRE…" at bounding box center [330, 173] width 661 height 347
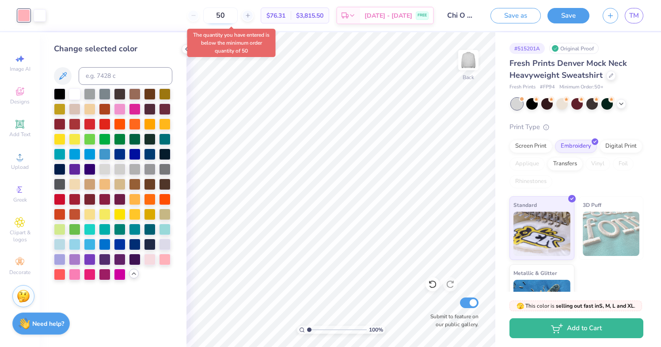
click at [238, 18] on input "50" at bounding box center [220, 16] width 34 height 16
click at [154, 13] on div "50 $76.31 Per Item $3,815.50 Total Est. Delivery [DATE] - [DATE] FREE" at bounding box center [243, 15] width 381 height 31
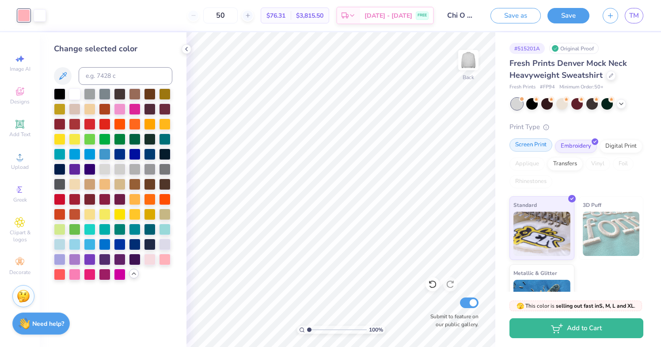
click at [533, 149] on div "Screen Print" at bounding box center [530, 144] width 43 height 13
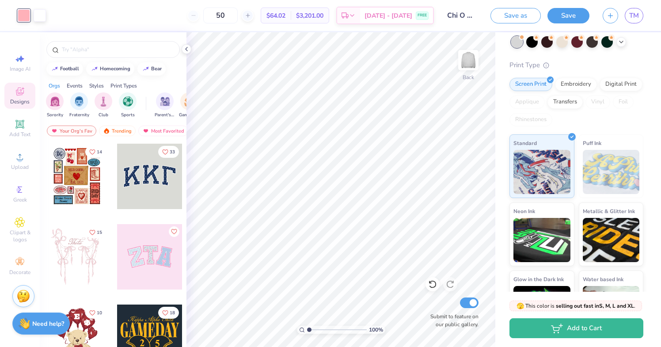
scroll to position [63, 0]
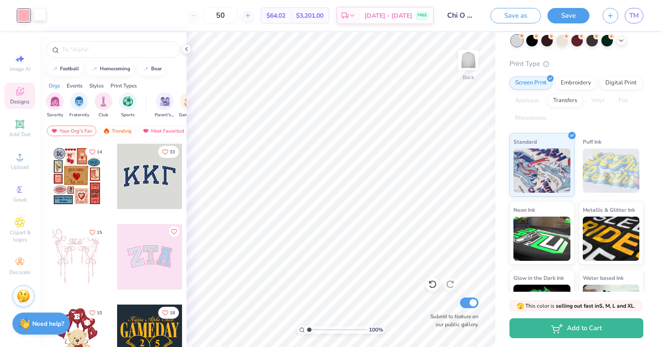
click at [41, 15] on div at bounding box center [40, 14] width 12 height 12
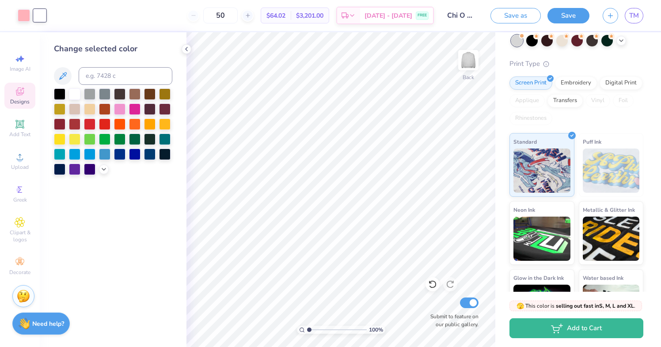
click at [17, 96] on icon at bounding box center [20, 91] width 11 height 11
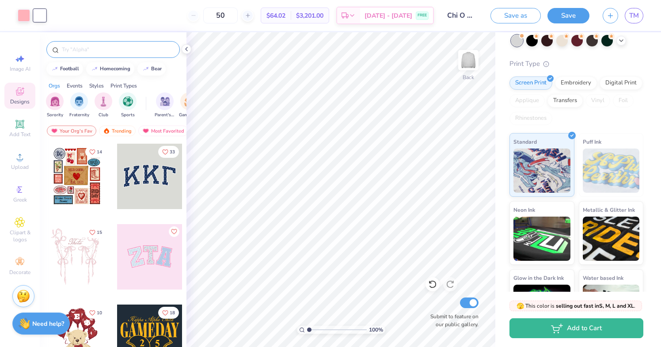
click at [95, 45] on input "text" at bounding box center [117, 49] width 113 height 9
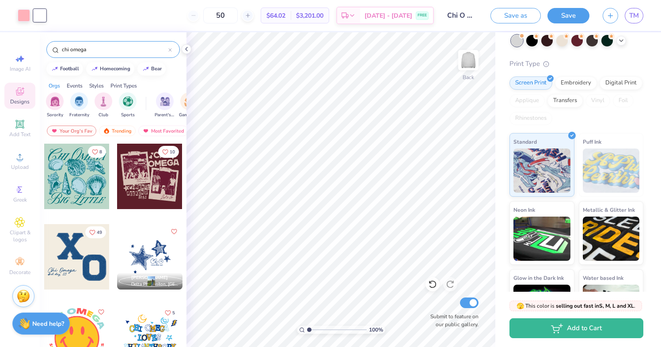
type input "chi omega"
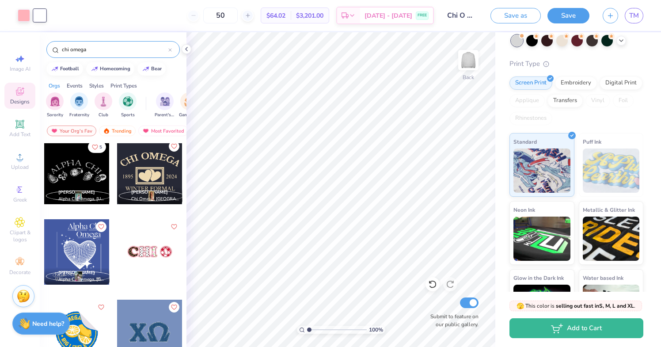
scroll to position [1051, 0]
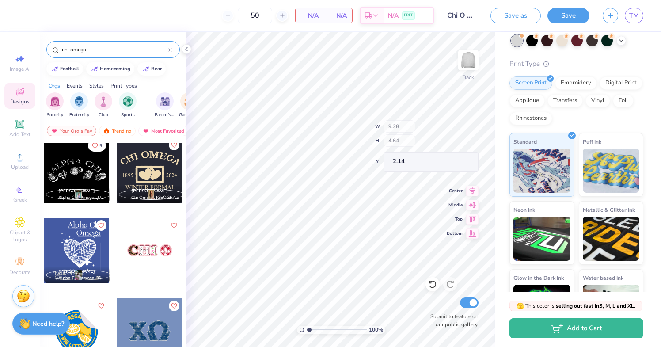
type input "2.14"
click at [152, 337] on div at bounding box center [149, 330] width 65 height 65
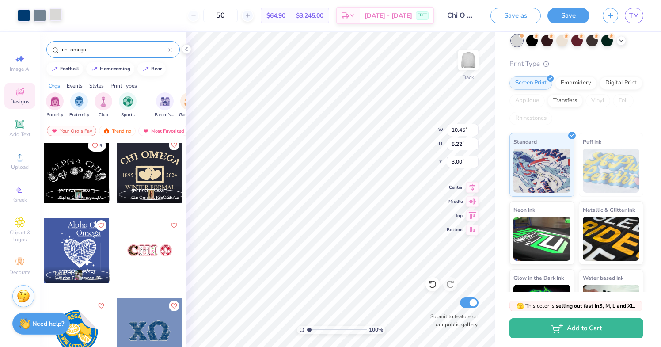
click at [56, 15] on div at bounding box center [55, 14] width 12 height 12
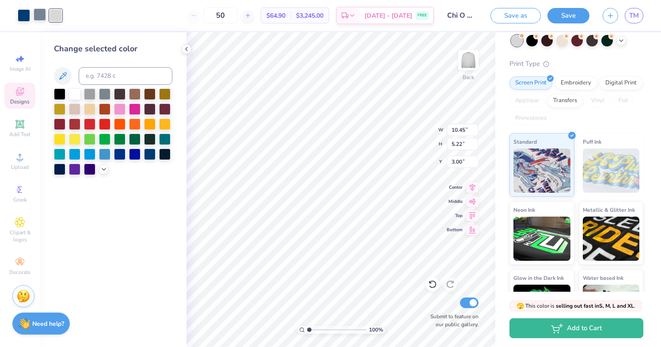
click at [36, 16] on div at bounding box center [40, 14] width 12 height 12
click at [102, 167] on icon at bounding box center [103, 168] width 7 height 7
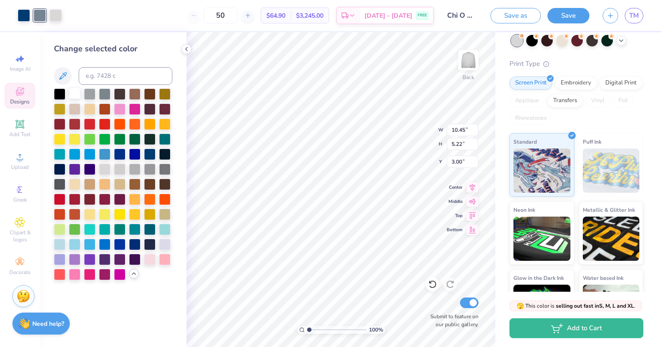
click at [77, 95] on div at bounding box center [74, 92] width 11 height 11
click at [26, 12] on div at bounding box center [24, 14] width 12 height 12
click at [145, 255] on div at bounding box center [149, 258] width 11 height 11
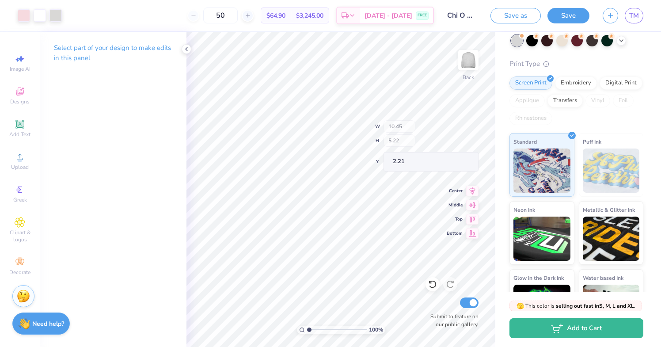
type input "2.21"
click at [564, 14] on button "Save" at bounding box center [568, 14] width 42 height 15
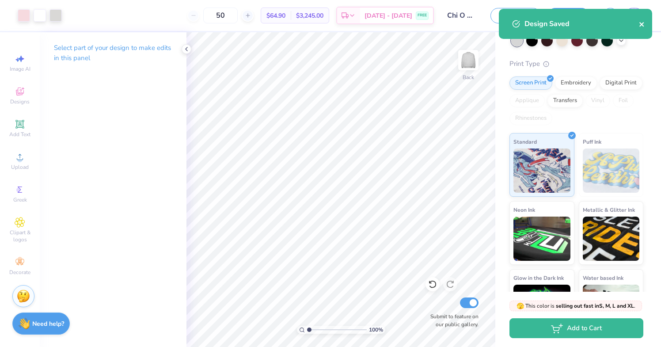
click at [641, 23] on icon "close" at bounding box center [641, 24] width 4 height 4
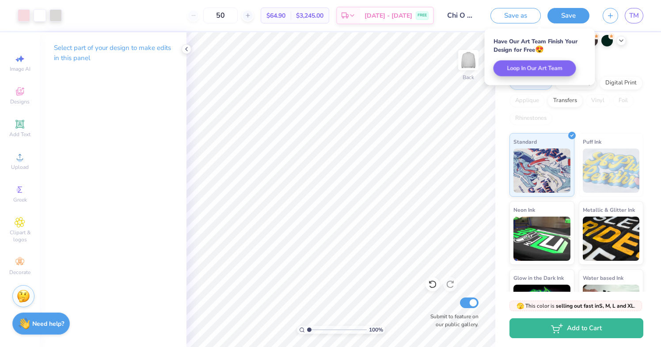
click at [605, 8] on div "TM" at bounding box center [622, 15] width 41 height 15
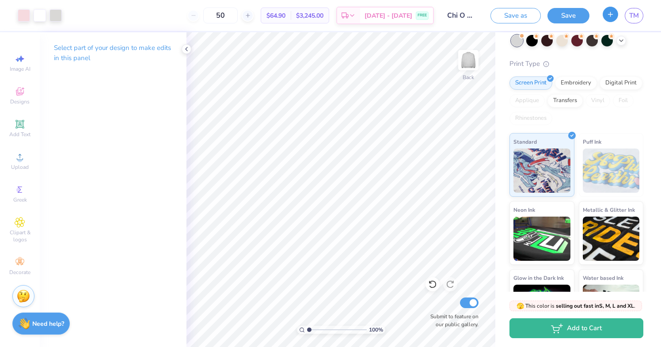
click at [605, 11] on button "button" at bounding box center [609, 14] width 15 height 15
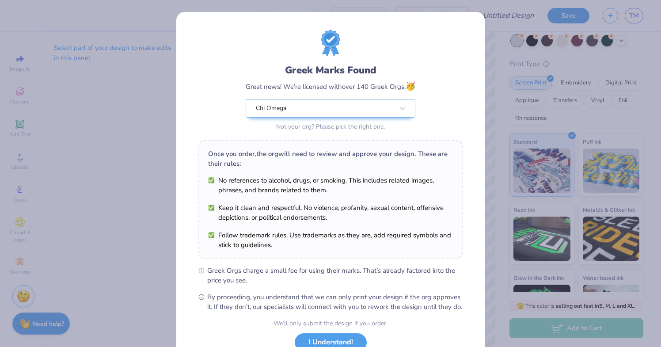
scroll to position [67, 0]
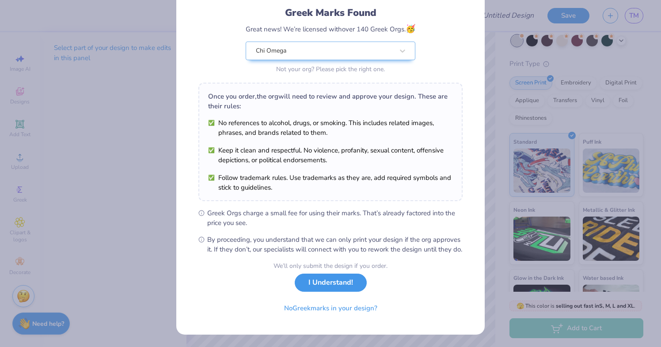
click at [329, 281] on button "I Understand!" at bounding box center [331, 282] width 72 height 18
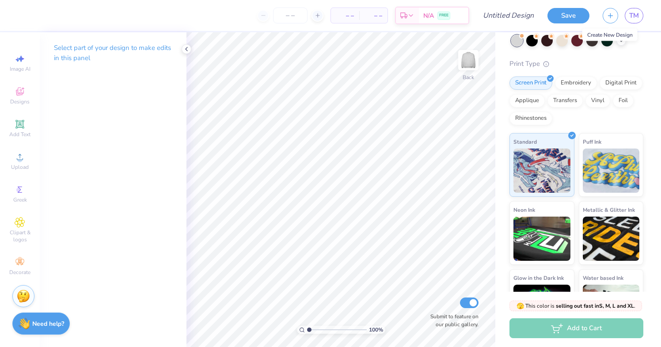
scroll to position [0, 0]
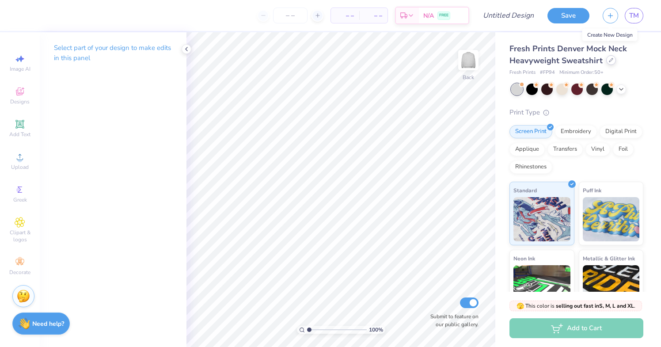
click at [609, 61] on icon at bounding box center [611, 60] width 4 height 4
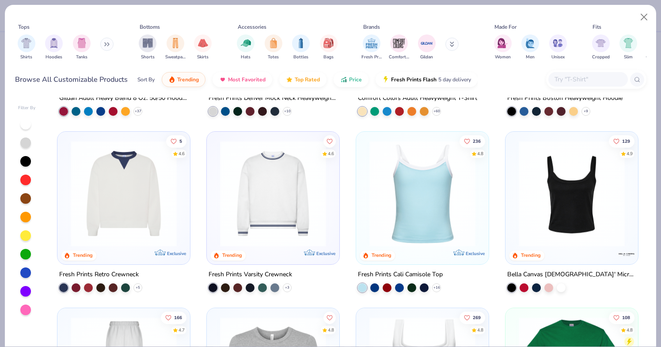
scroll to position [151, 0]
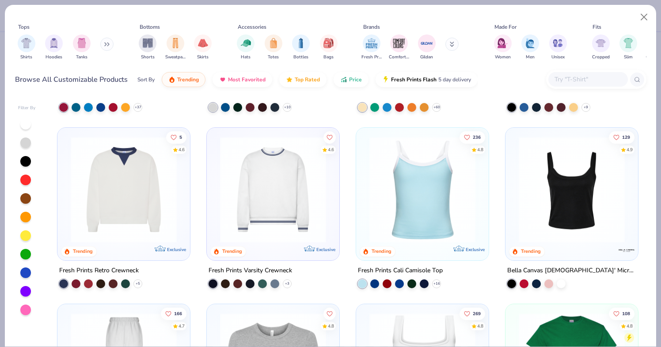
click at [397, 197] on img at bounding box center [422, 189] width 115 height 106
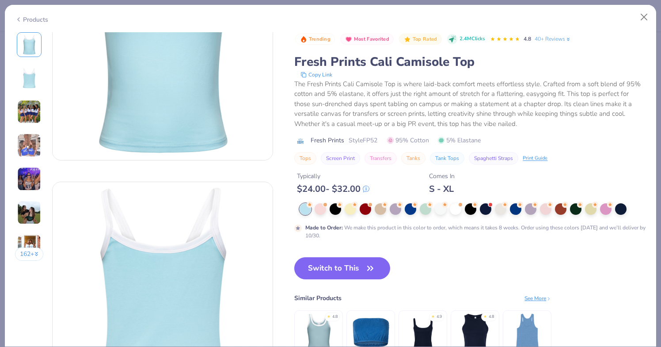
scroll to position [102, 0]
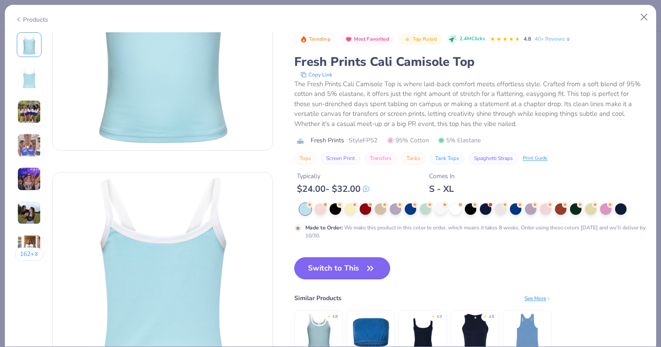
click at [333, 274] on button "Switch to This" at bounding box center [342, 268] width 96 height 22
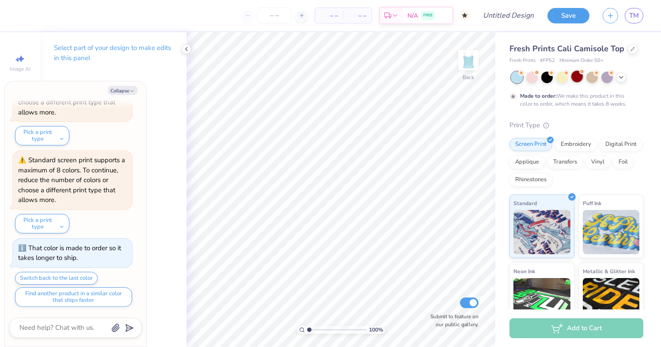
click at [576, 76] on div at bounding box center [576, 76] width 11 height 11
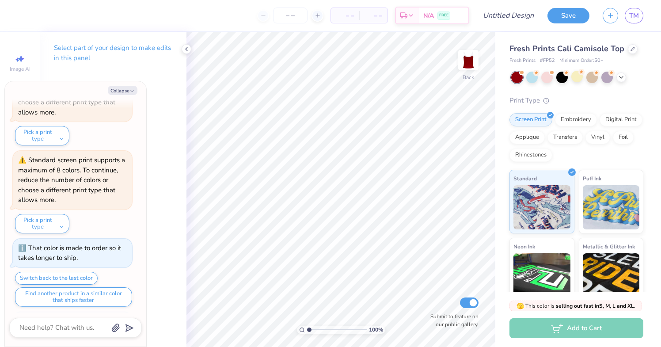
scroll to position [341, 0]
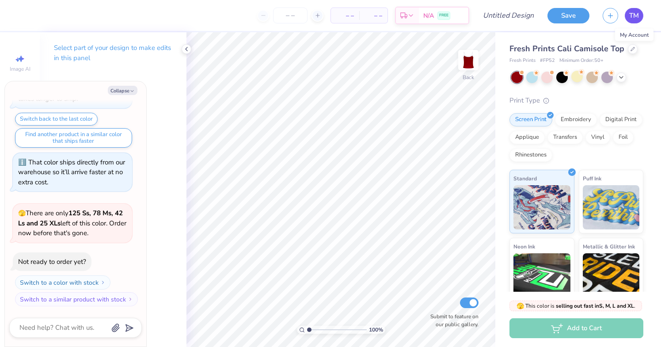
click at [634, 16] on span "TM" at bounding box center [634, 16] width 10 height 10
type textarea "x"
